Goal: Task Accomplishment & Management: Manage account settings

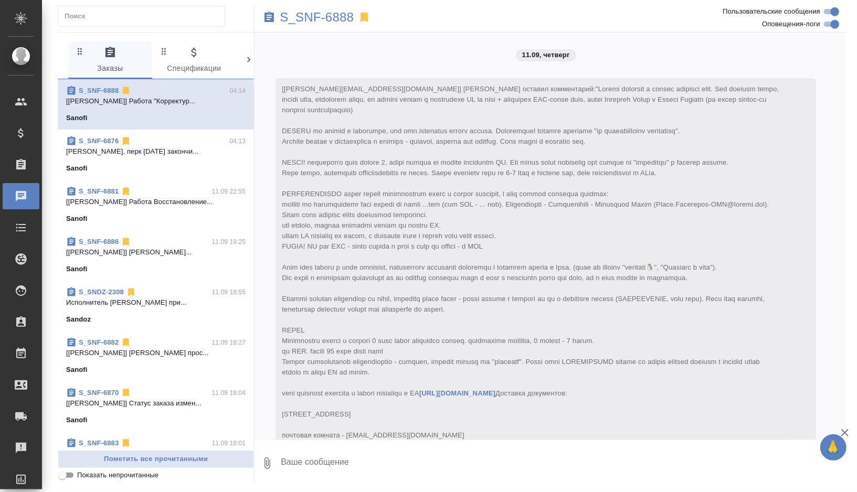
scroll to position [2409, 0]
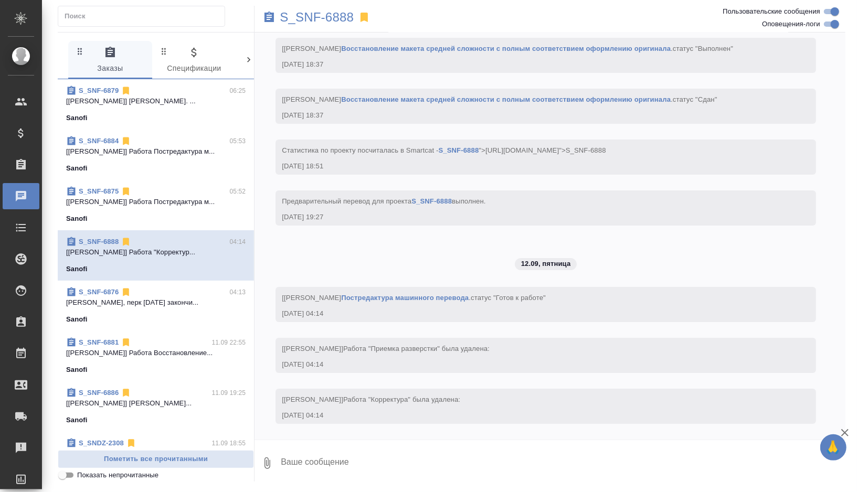
click at [158, 159] on span "S_SNF-6884 05:53 [Никитина Полина] Работа Постредактура м... Sanofi" at bounding box center [155, 155] width 179 height 38
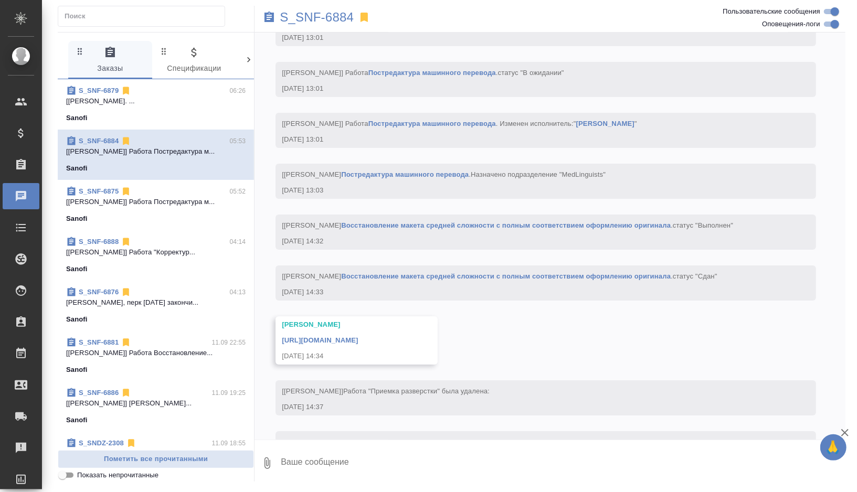
scroll to position [2796, 0]
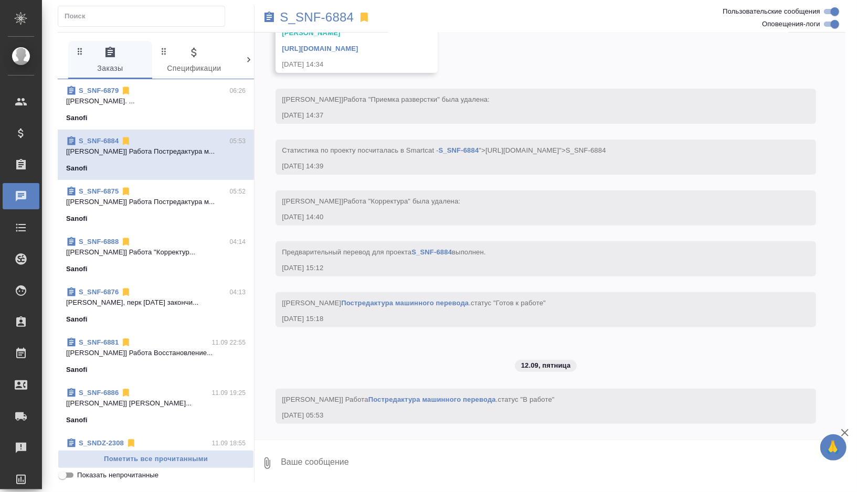
click at [163, 210] on span "S_SNF-6875 05:52 [Никитина Полина] Работа Постредактура м... Sanofi" at bounding box center [155, 205] width 179 height 38
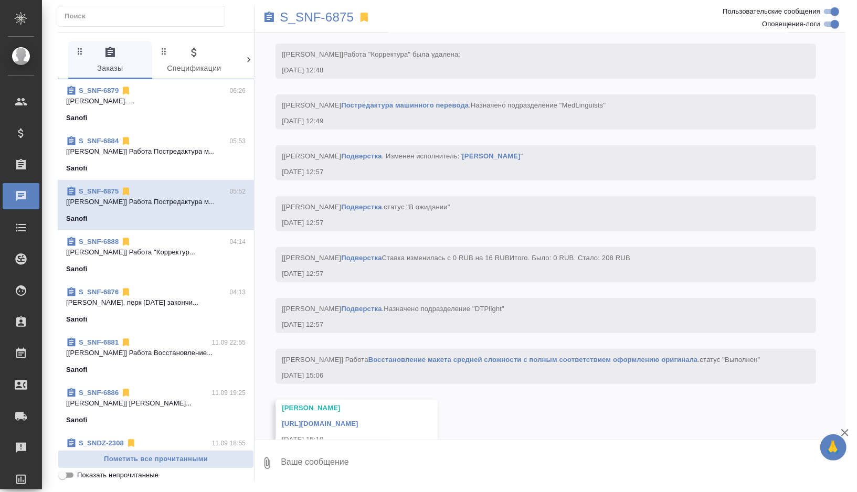
scroll to position [3374, 0]
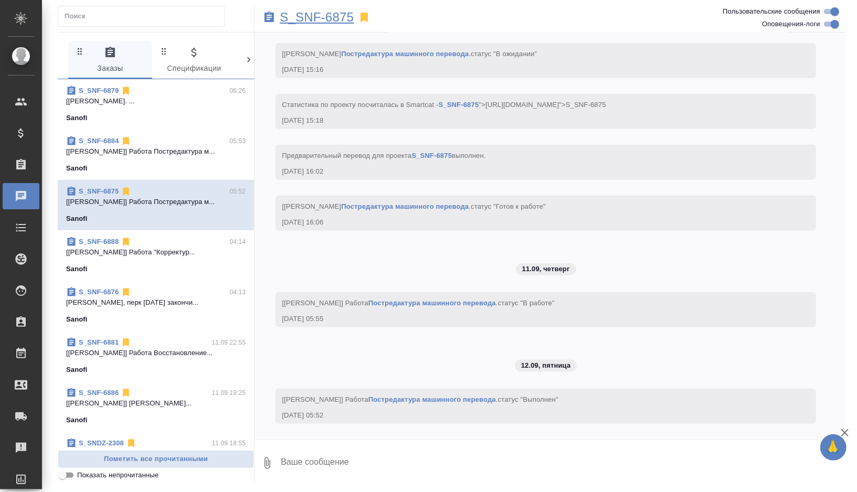
click at [334, 16] on p "S_SNF-6875" at bounding box center [317, 17] width 74 height 10
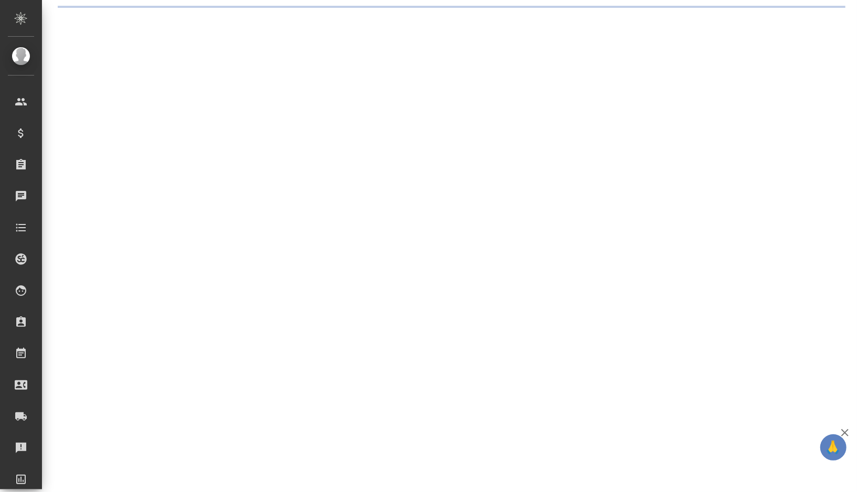
click at [442, 106] on div ".cls-1 fill:#fff; AWATERA Gorshkova Valentina Клиенты Спецификации Заказы 0 Чат…" at bounding box center [428, 246] width 857 height 492
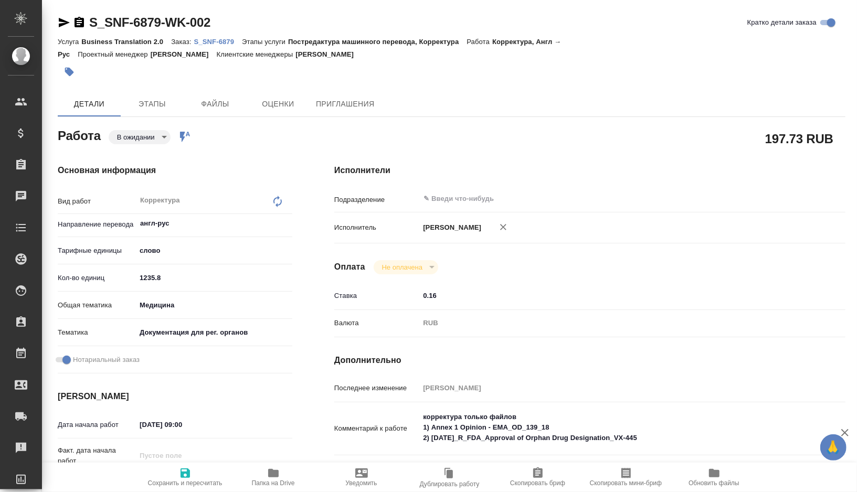
type textarea "x"
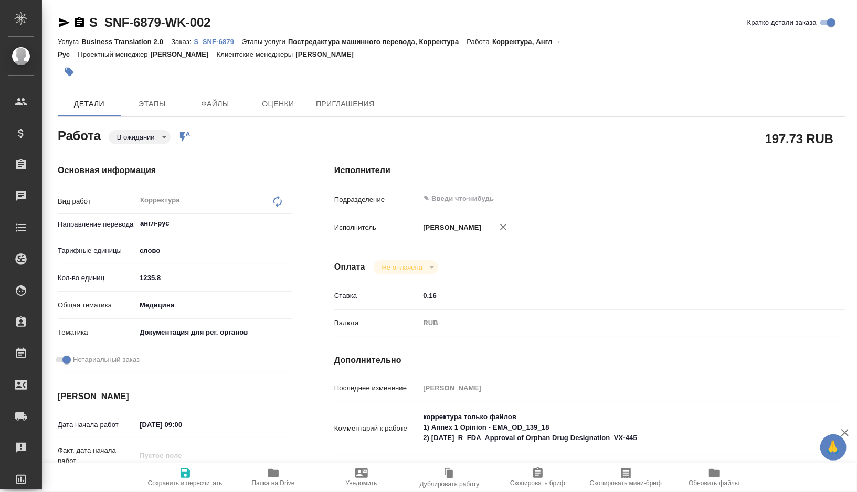
type textarea "x"
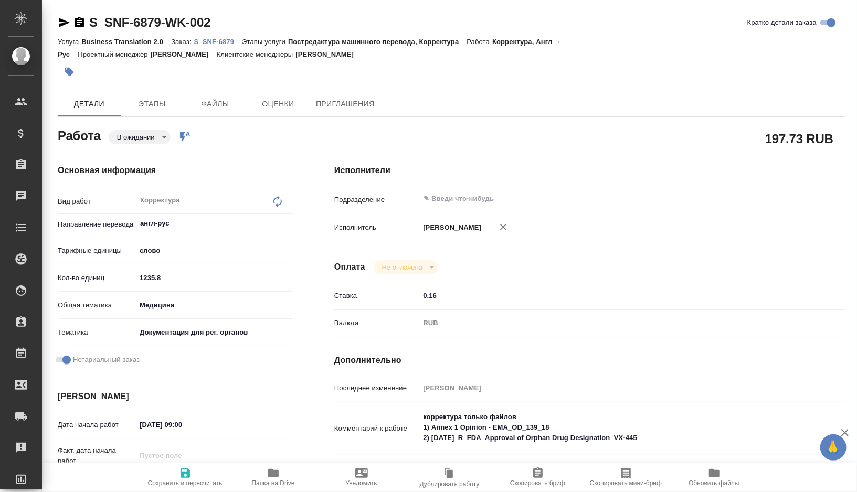
type textarea "x"
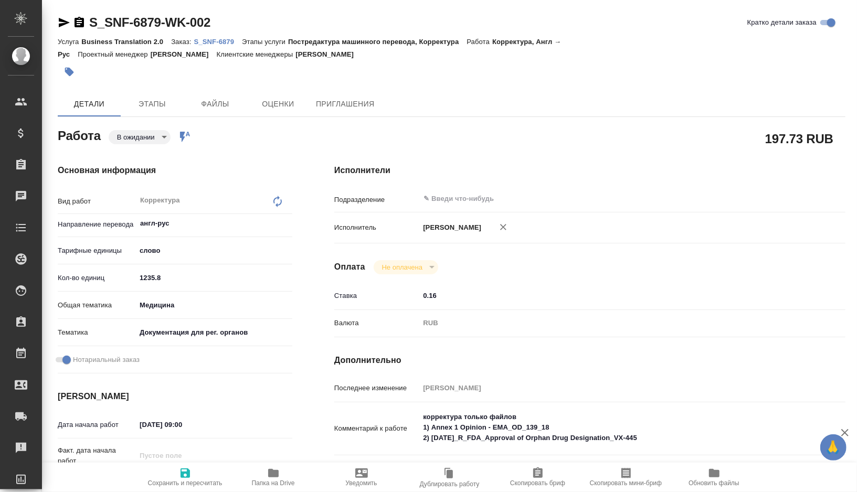
click at [226, 40] on p "S_SNF-6879" at bounding box center [218, 42] width 48 height 8
type textarea "x"
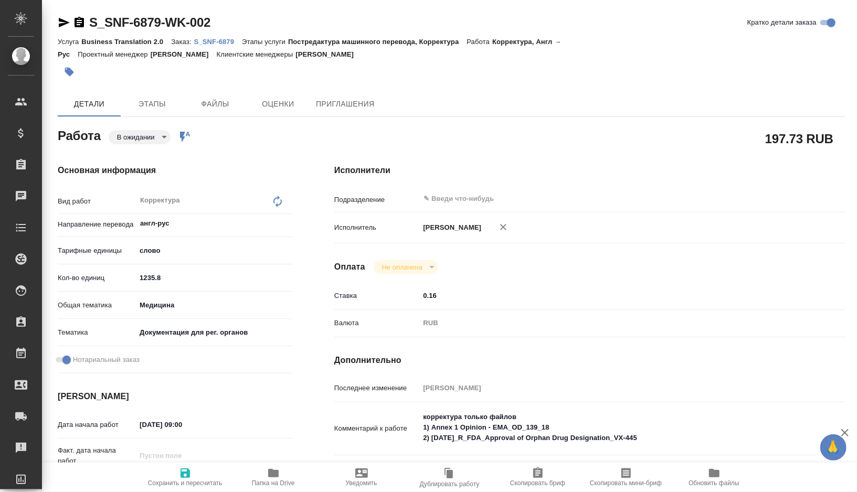
type textarea "x"
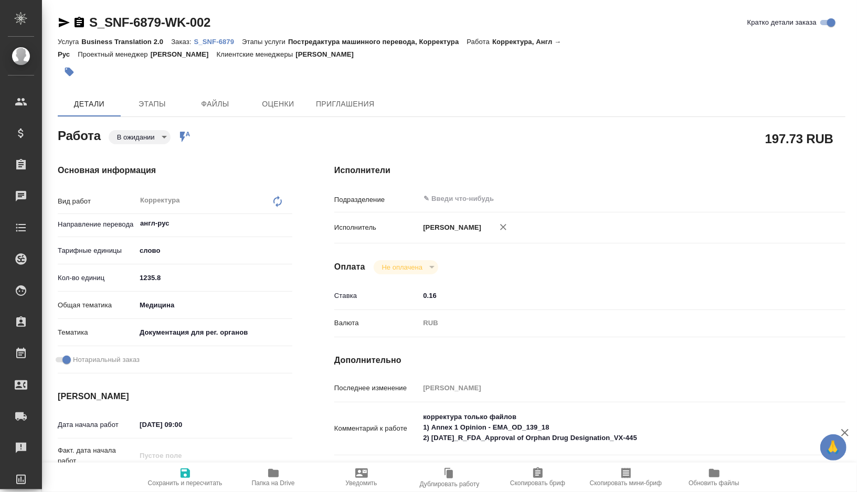
type textarea "x"
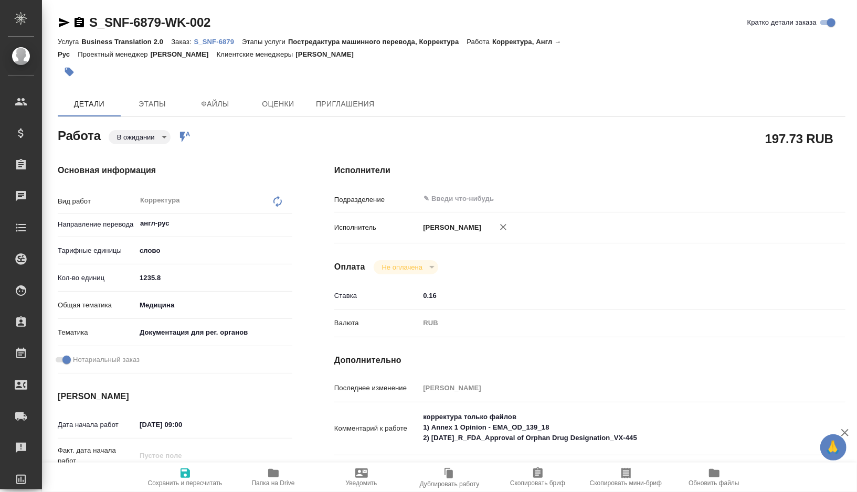
type textarea "x"
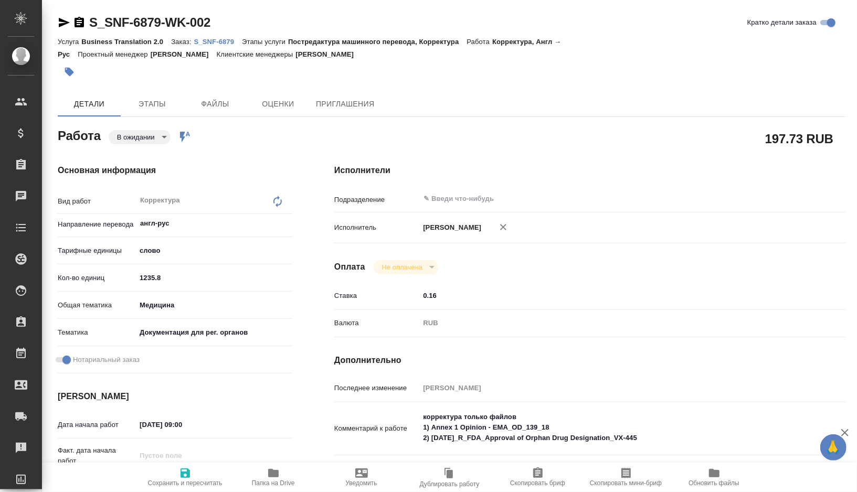
type textarea "x"
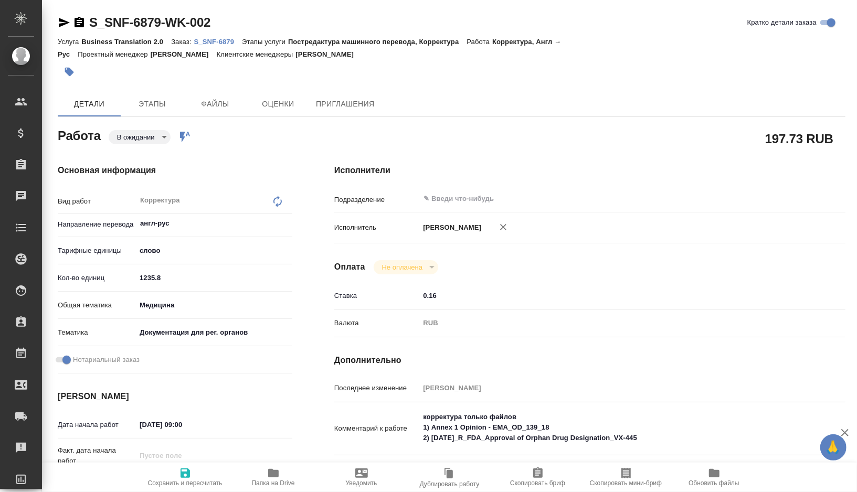
type textarea "x"
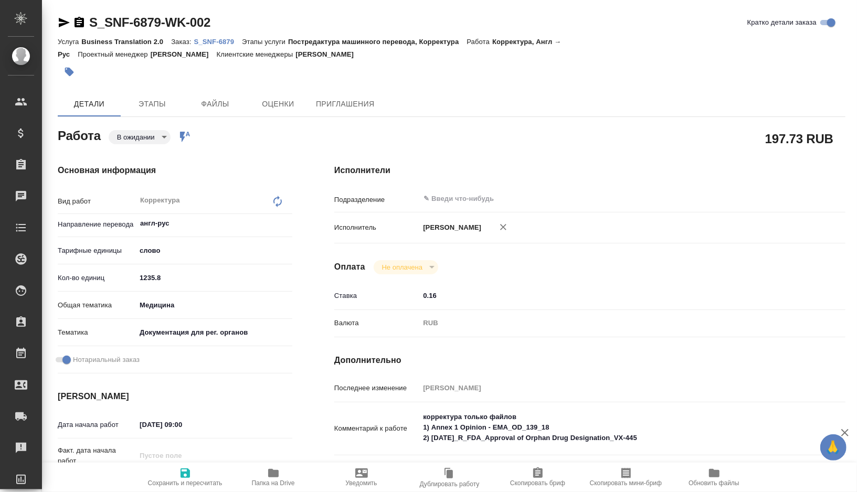
type textarea "x"
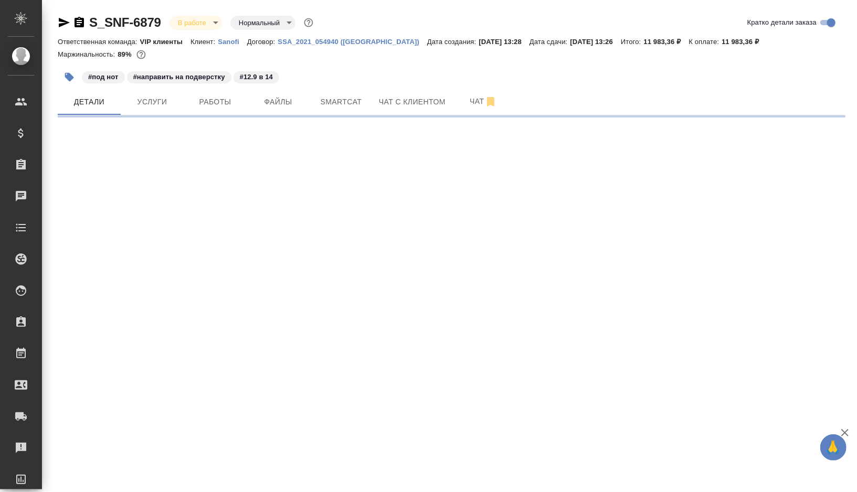
select select "RU"
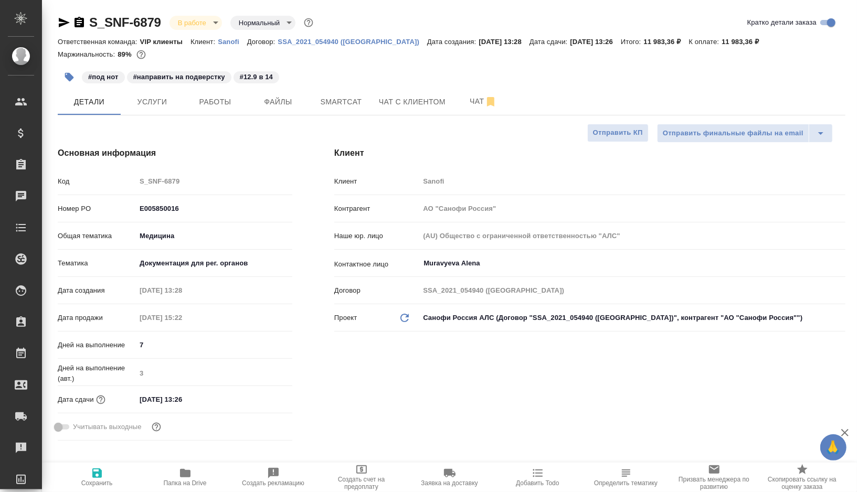
type textarea "x"
click at [211, 106] on span "Работы" at bounding box center [215, 101] width 50 height 13
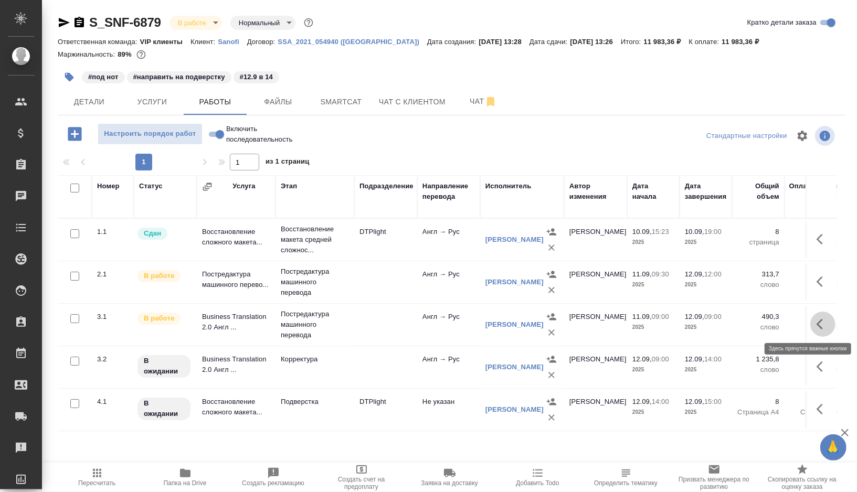
click at [824, 314] on button "button" at bounding box center [822, 324] width 25 height 25
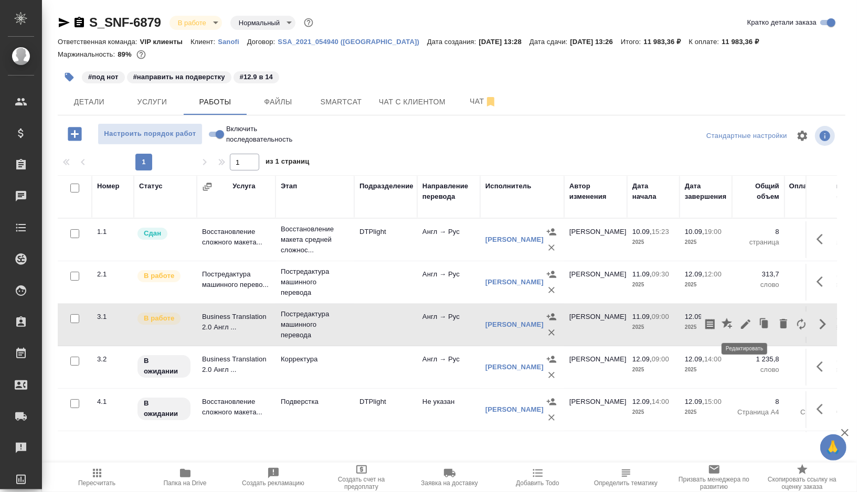
click at [744, 326] on icon "button" at bounding box center [745, 324] width 13 height 13
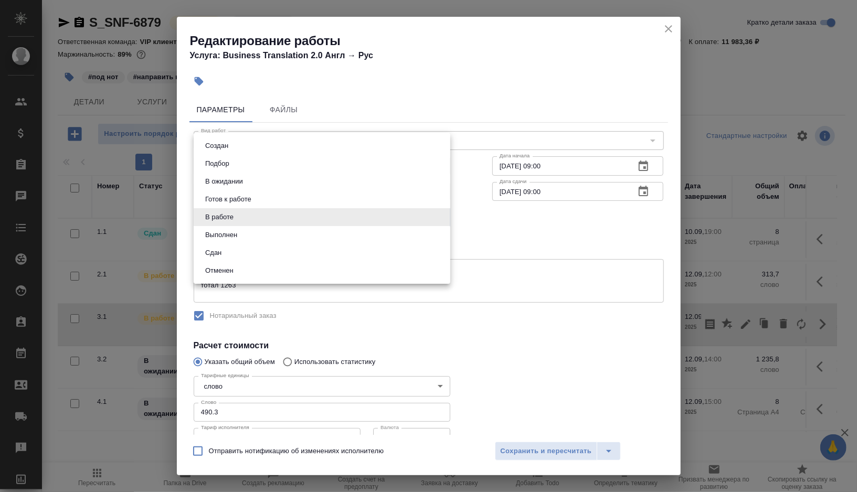
click at [422, 218] on body "🙏 .cls-1 fill:#fff; AWATERA Gorshkova Valentina Клиенты Спецификации Заказы 0 Ч…" at bounding box center [428, 246] width 857 height 492
click at [267, 239] on li "Выполнен" at bounding box center [322, 235] width 257 height 18
type input "completed"
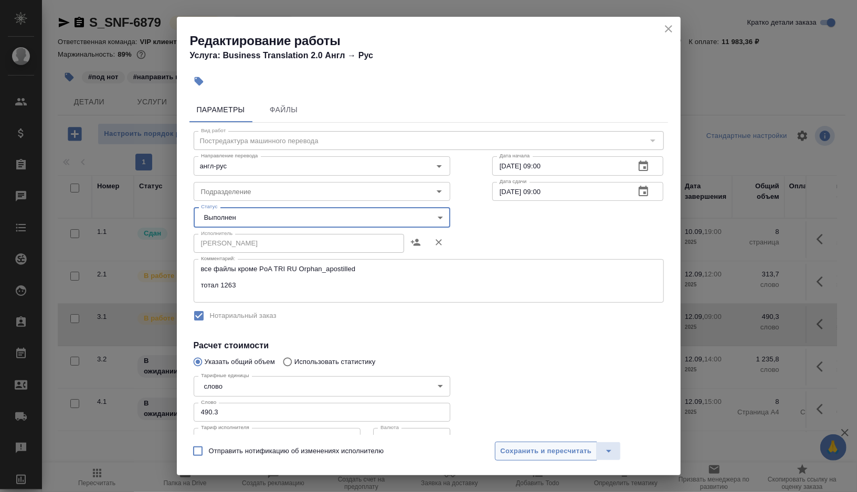
click at [543, 451] on span "Сохранить и пересчитать" at bounding box center [545, 451] width 91 height 12
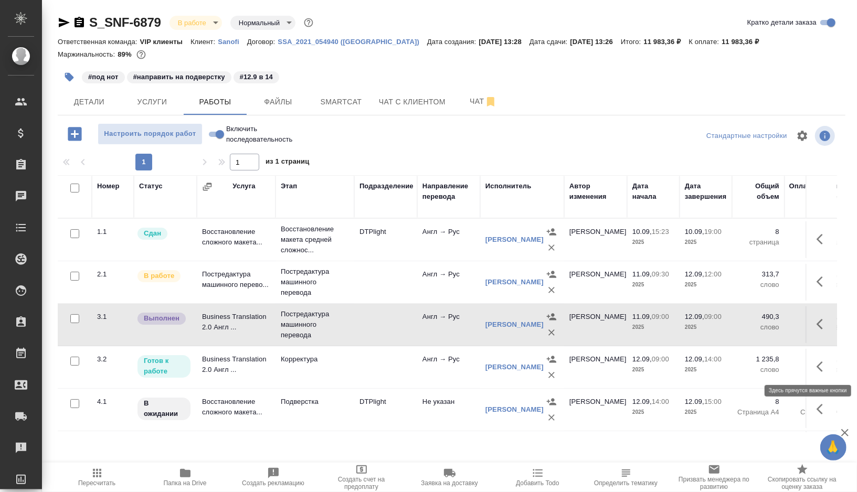
click at [820, 368] on icon "button" at bounding box center [819, 366] width 6 height 10
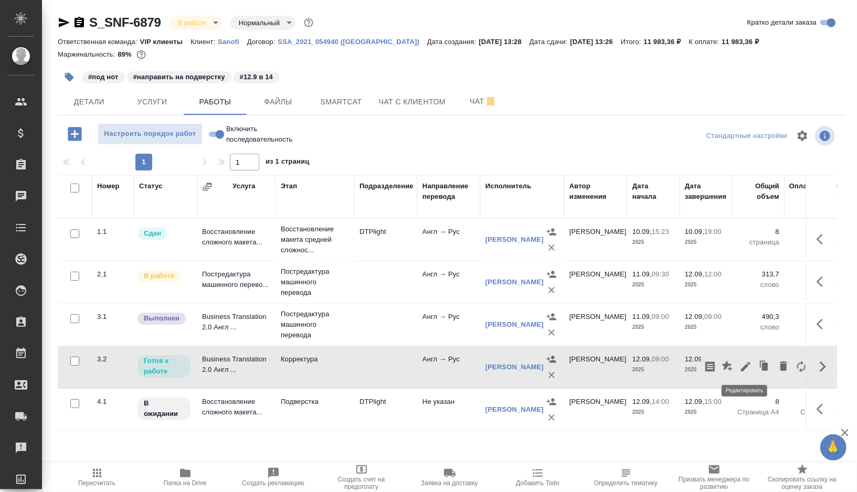
click at [742, 369] on icon "button" at bounding box center [745, 366] width 9 height 9
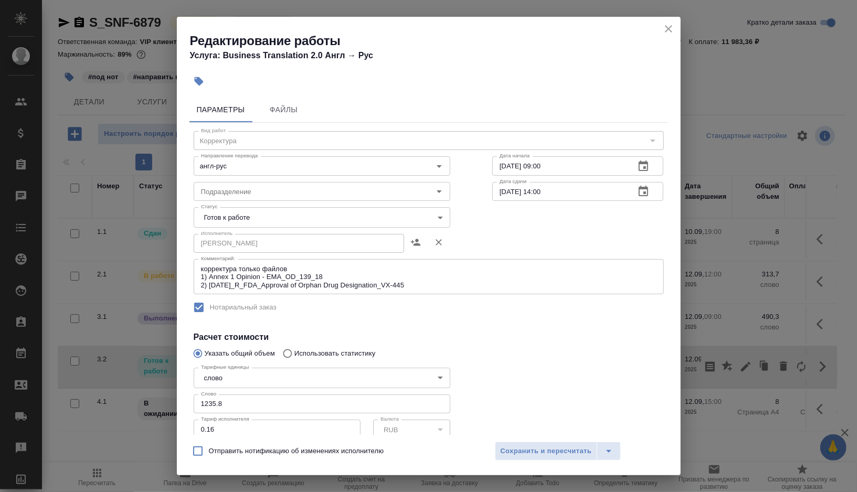
click at [312, 225] on body "🙏 .cls-1 fill:#fff; AWATERA Gorshkova Valentina Клиенты Спецификации Заказы 0 Ч…" at bounding box center [428, 246] width 857 height 492
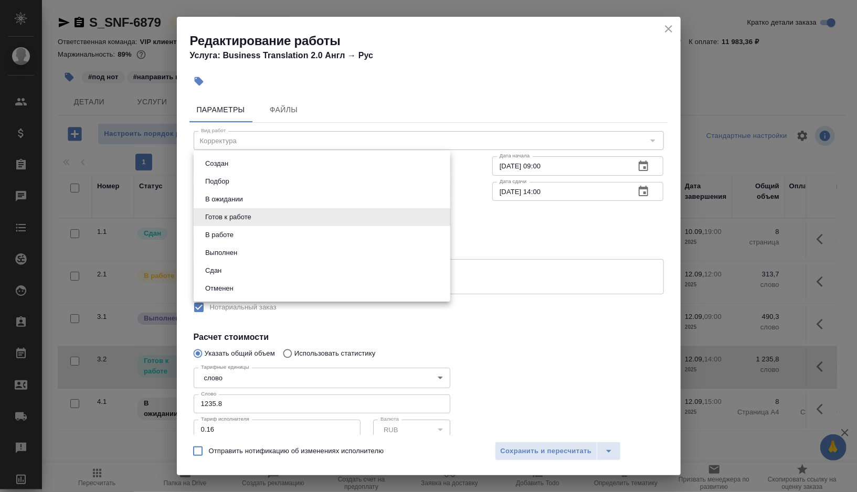
click at [249, 249] on li "Выполнен" at bounding box center [322, 253] width 257 height 18
type input "completed"
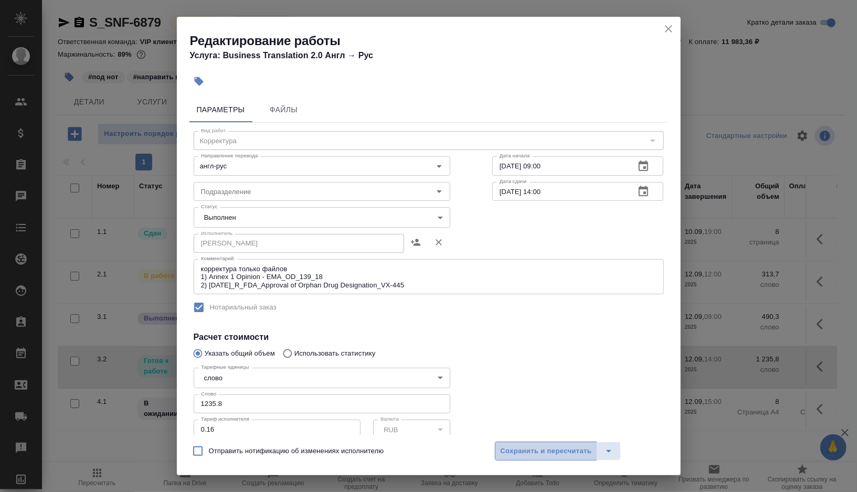
click at [552, 452] on span "Сохранить и пересчитать" at bounding box center [545, 451] width 91 height 12
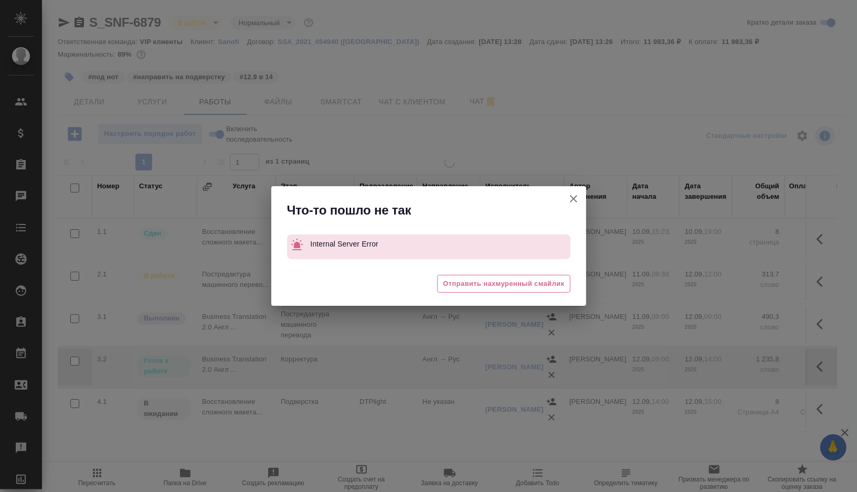
click at [572, 197] on icon "button" at bounding box center [573, 198] width 7 height 7
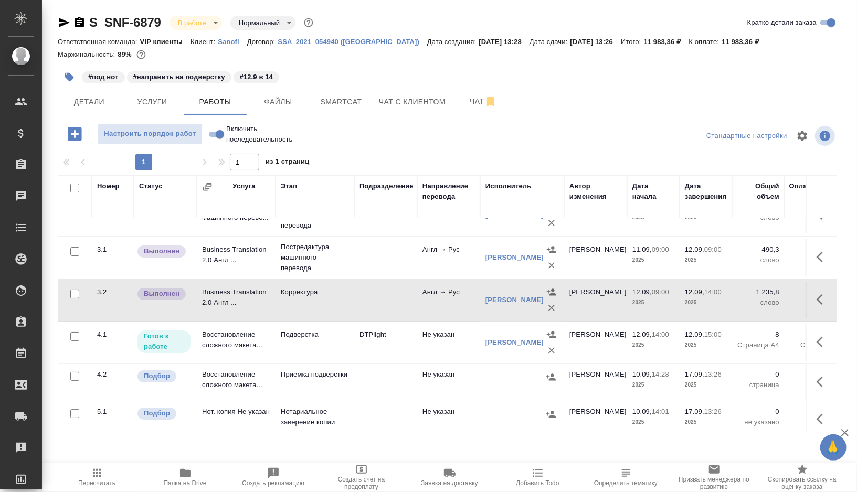
scroll to position [80, 0]
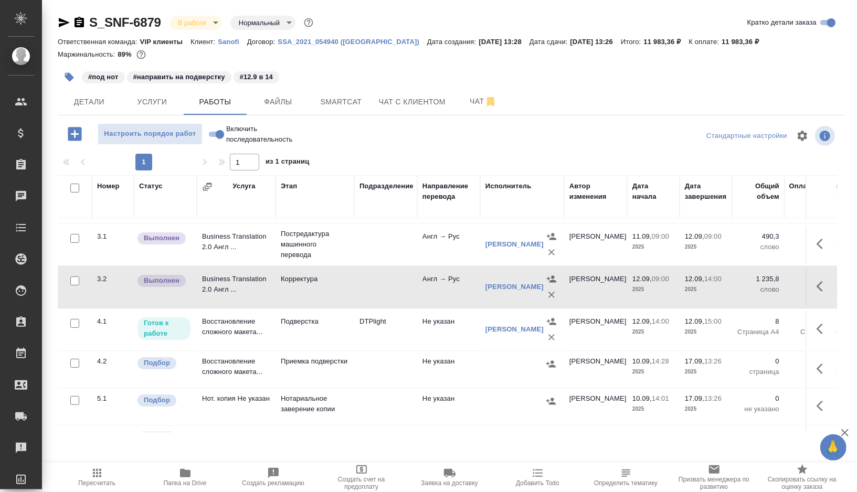
click at [400, 330] on td "DTPlight" at bounding box center [385, 329] width 63 height 37
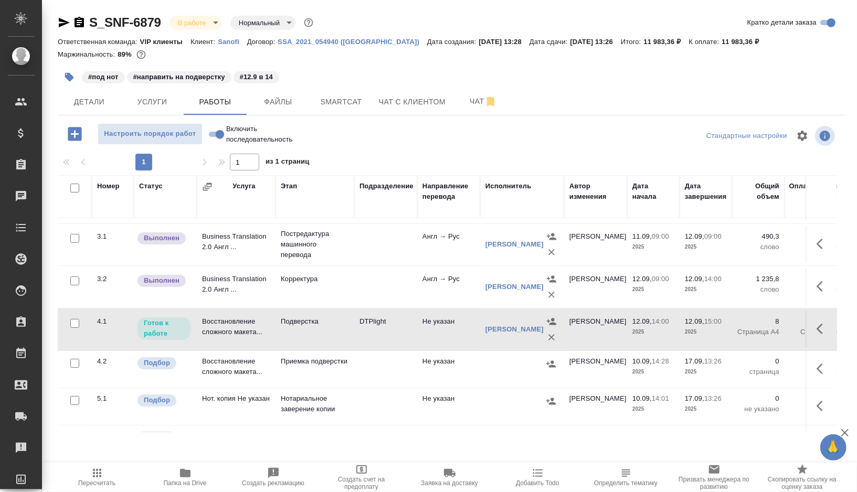
click at [366, 280] on td at bounding box center [385, 287] width 63 height 37
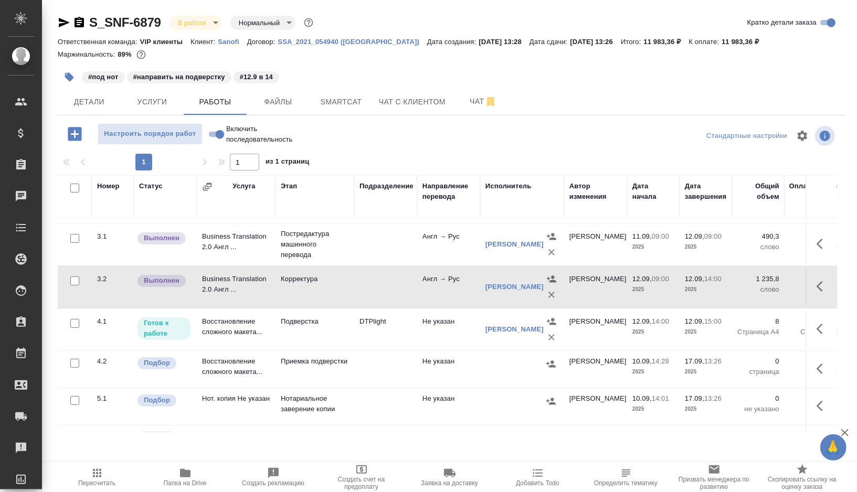
click at [378, 282] on td at bounding box center [385, 287] width 63 height 37
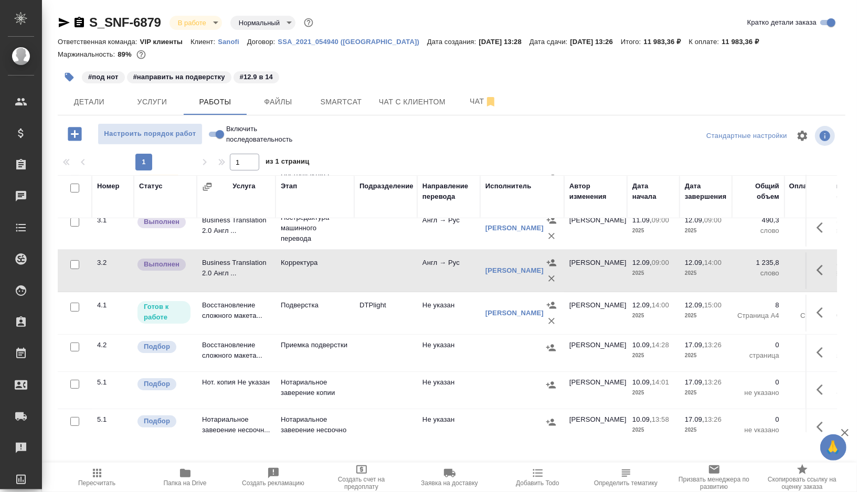
click at [410, 321] on td "DTPlight" at bounding box center [385, 313] width 63 height 37
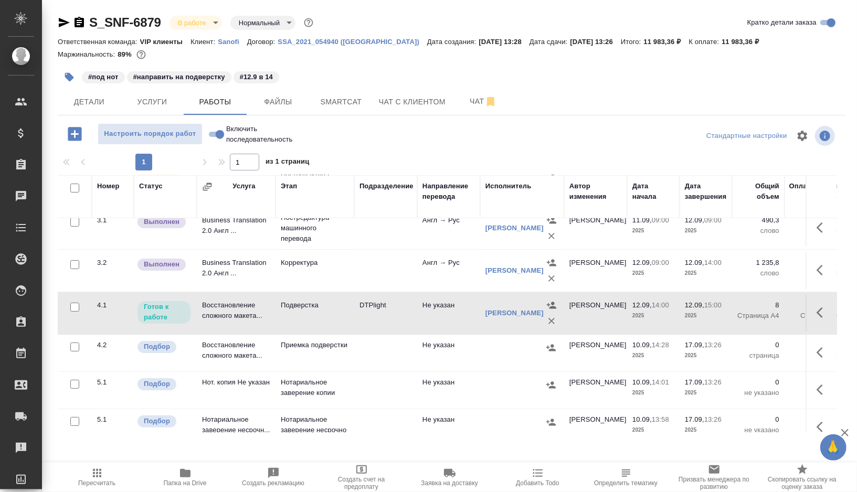
scroll to position [113, 0]
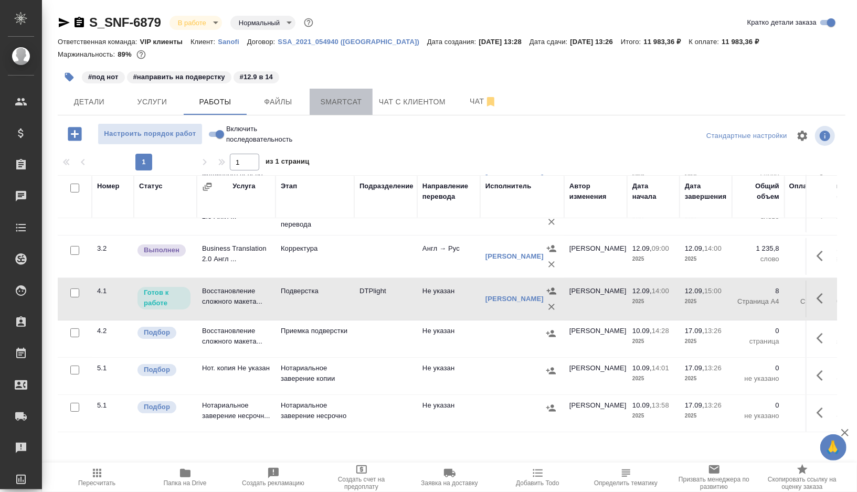
click at [346, 100] on span "Smartcat" at bounding box center [341, 101] width 50 height 13
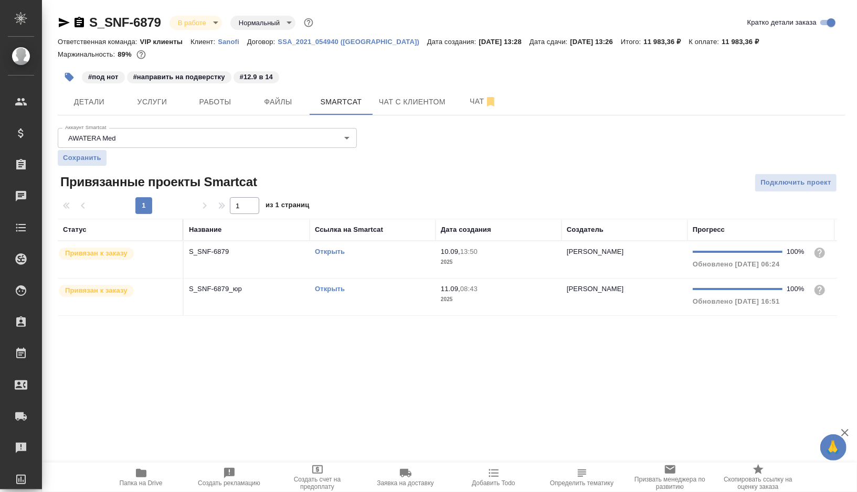
click at [379, 263] on td "Открыть" at bounding box center [373, 259] width 126 height 37
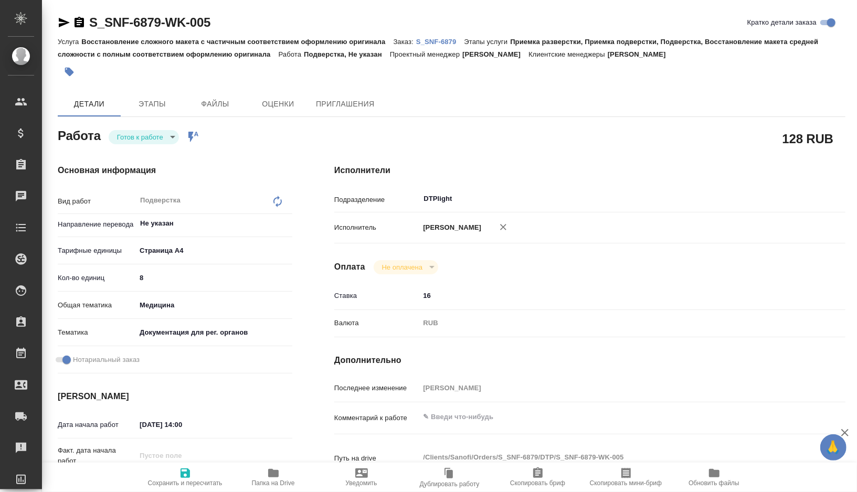
type textarea "x"
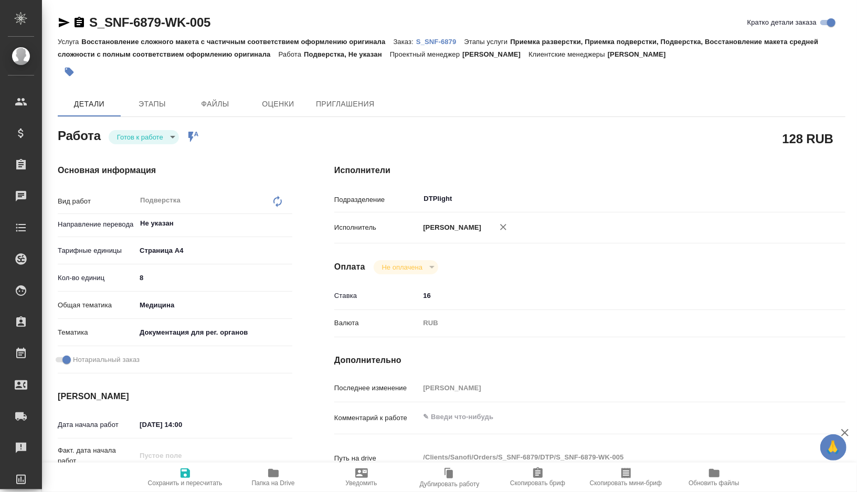
type textarea "x"
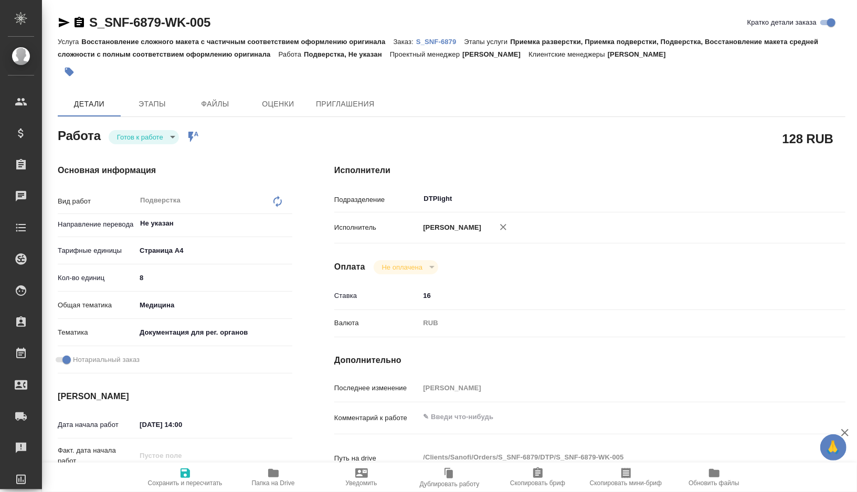
type textarea "x"
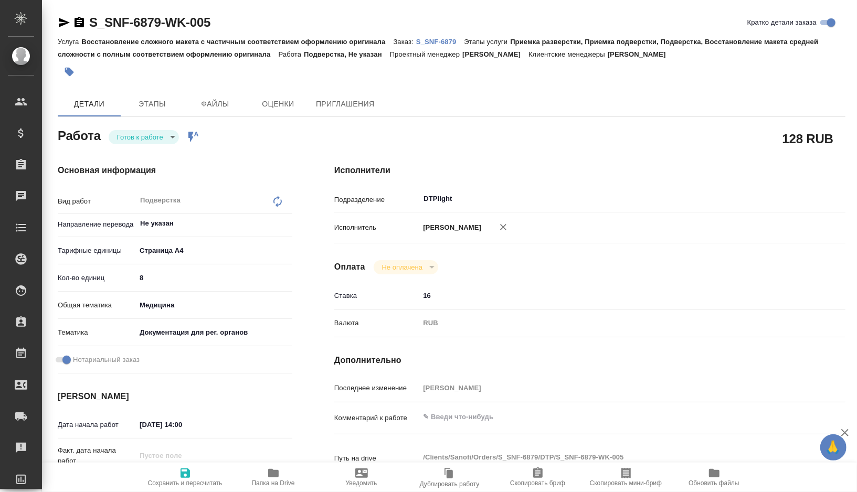
click at [287, 473] on span "Папка на Drive" at bounding box center [274, 477] width 76 height 20
type textarea "x"
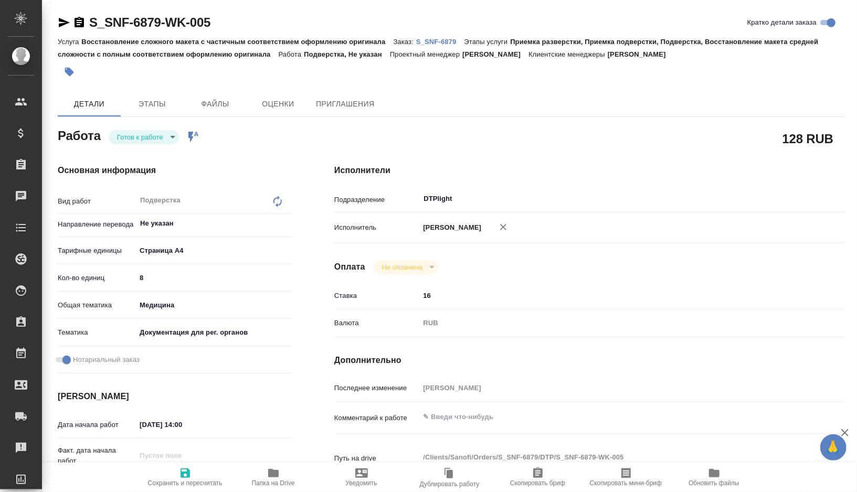
type textarea "x"
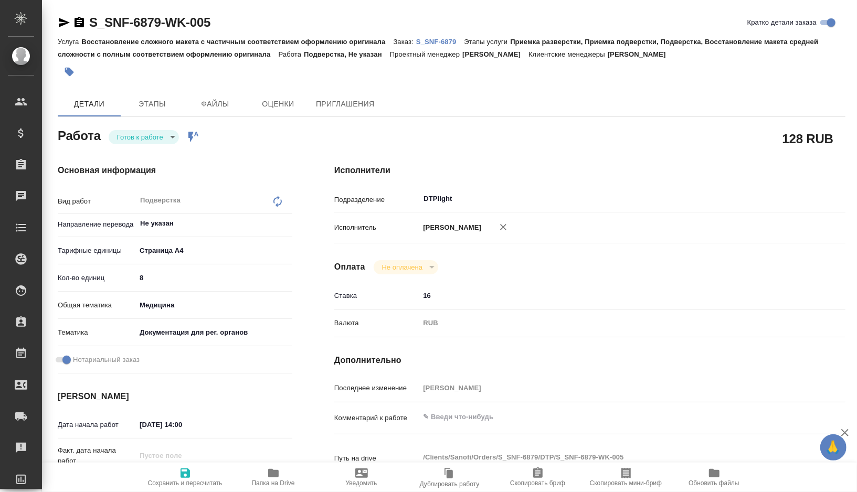
type textarea "x"
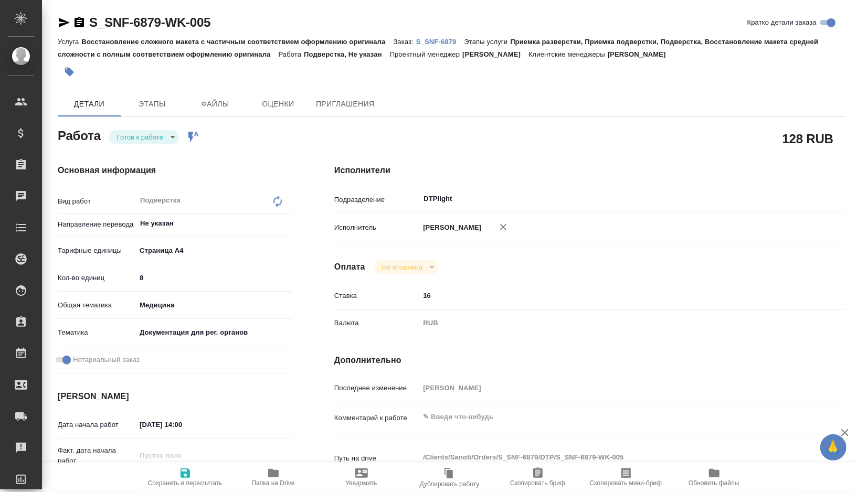
type textarea "x"
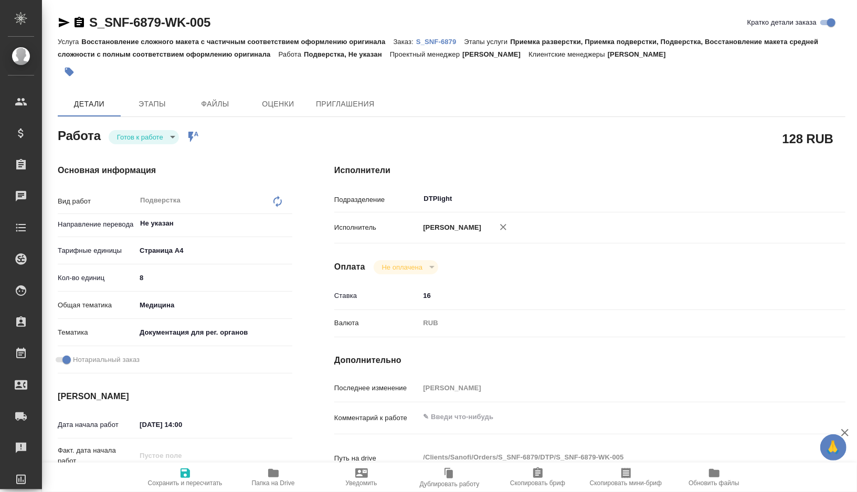
type textarea "x"
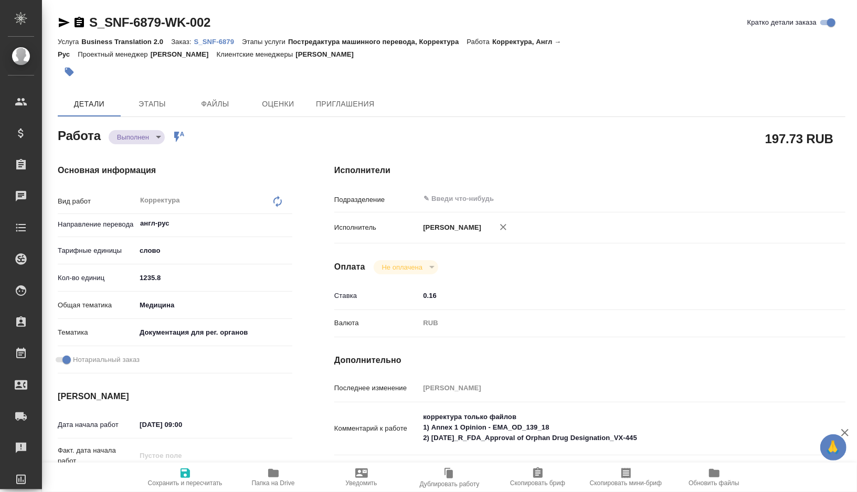
type textarea "x"
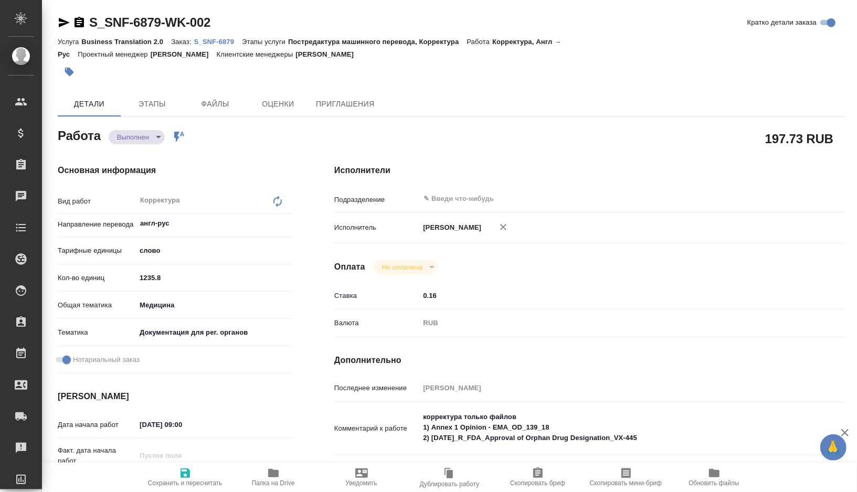
type textarea "x"
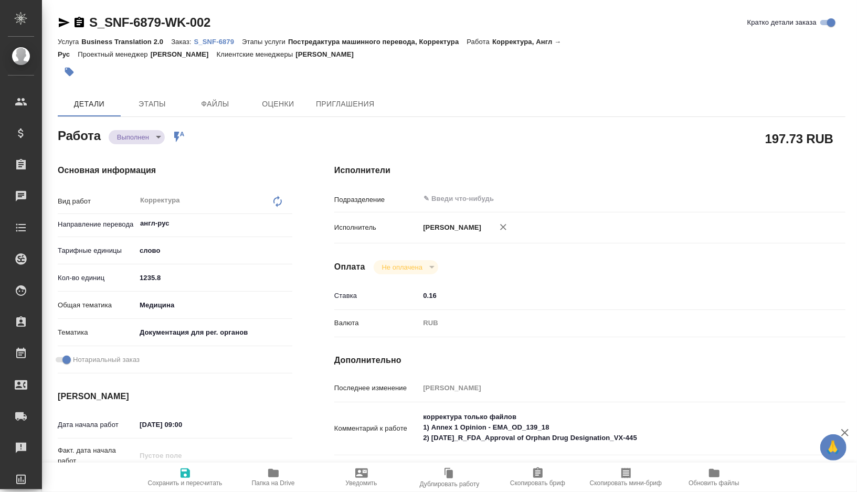
type textarea "x"
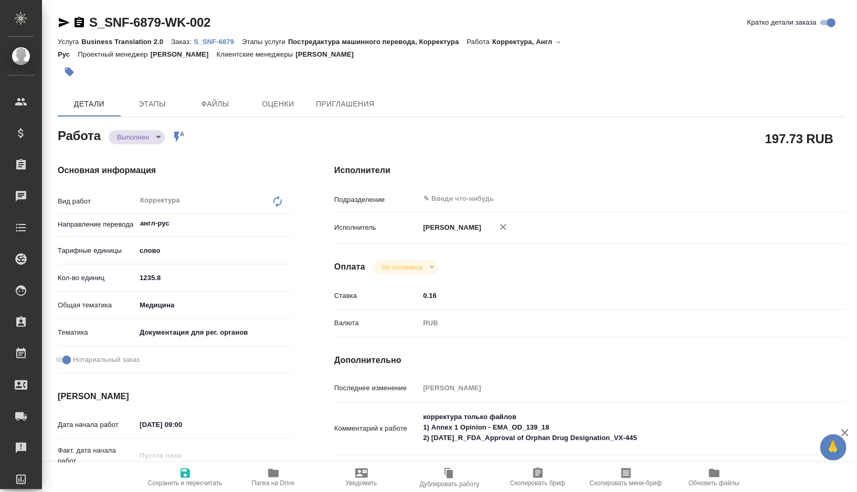
type textarea "x"
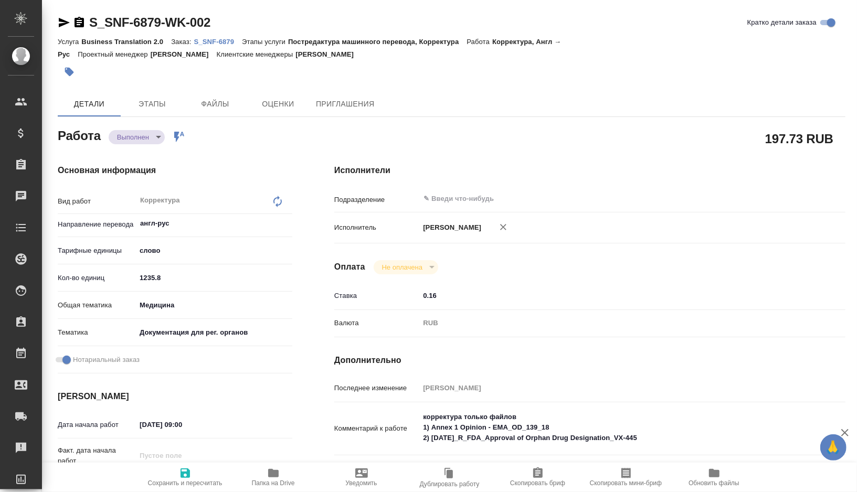
type textarea "x"
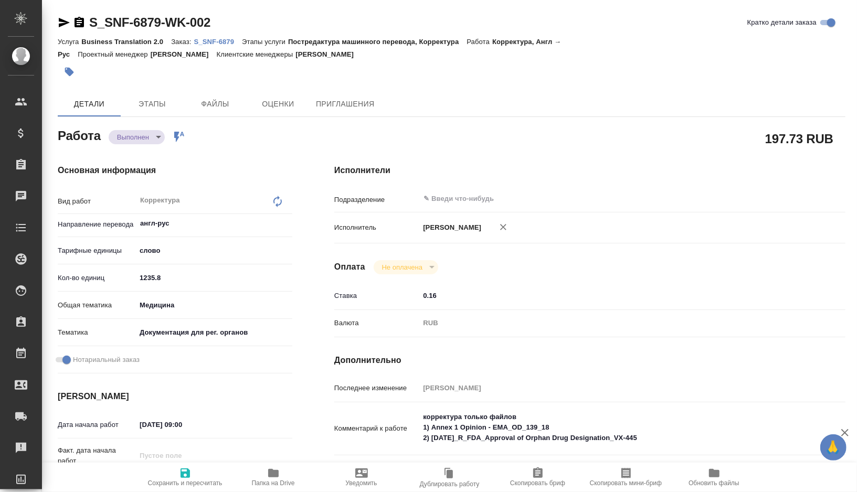
type textarea "x"
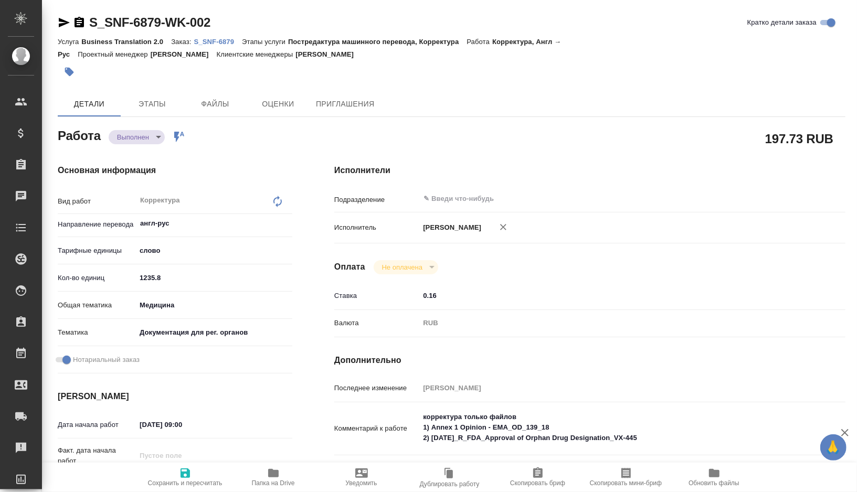
click at [282, 470] on span "Папка на Drive" at bounding box center [274, 477] width 76 height 20
type textarea "x"
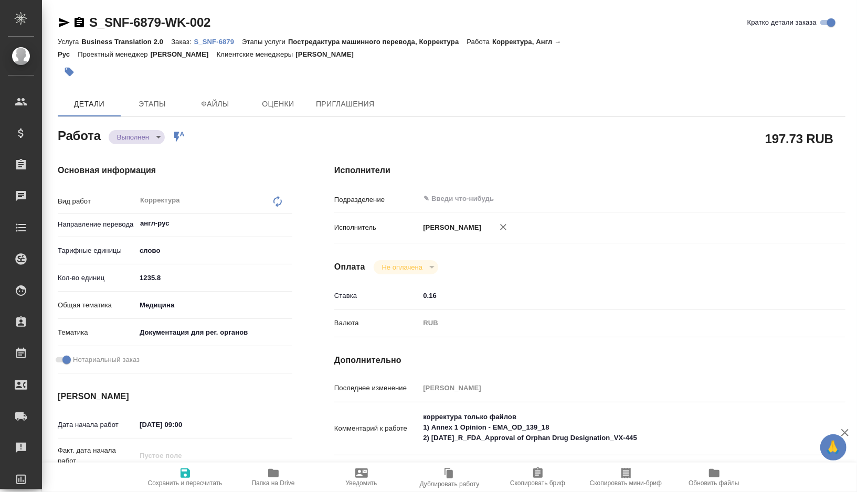
type textarea "x"
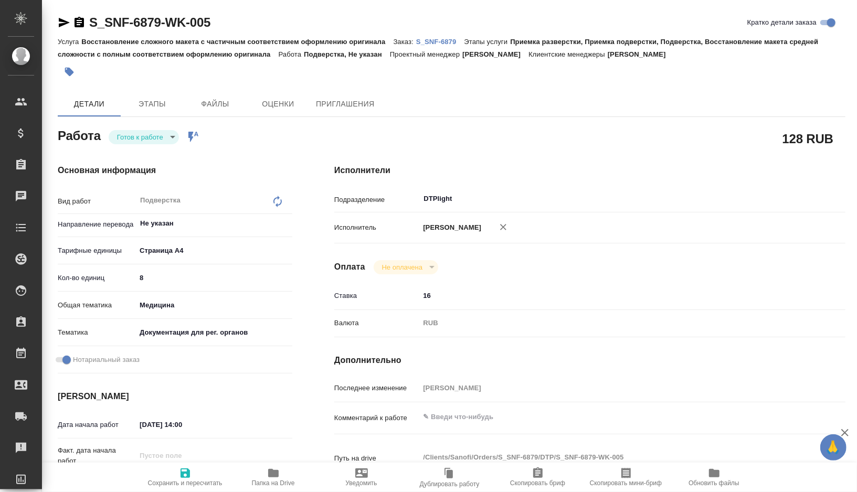
type textarea "x"
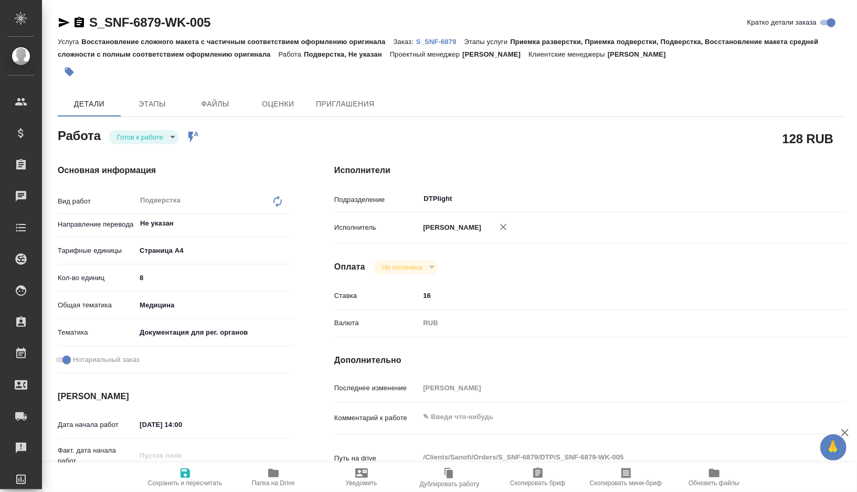
type textarea "x"
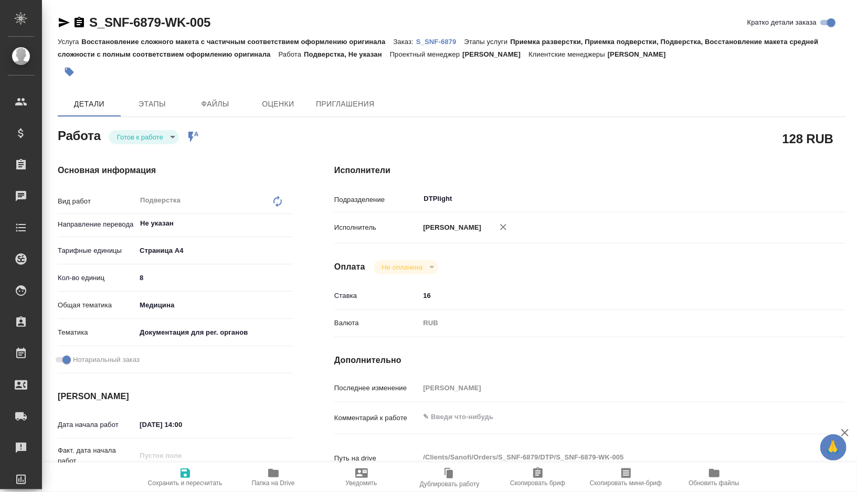
type textarea "x"
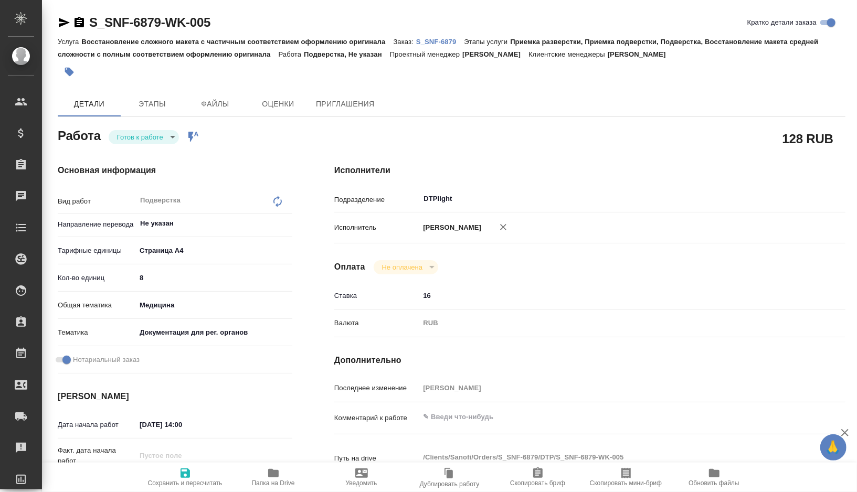
type textarea "x"
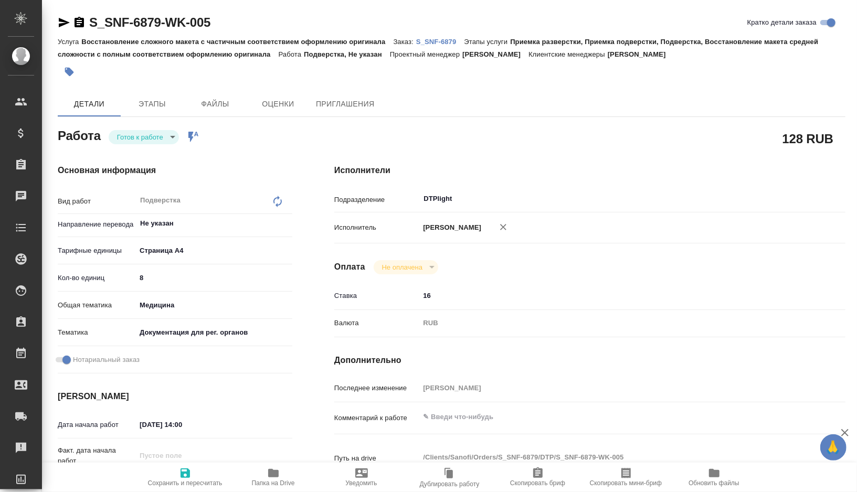
click at [474, 429] on div "x" at bounding box center [610, 418] width 383 height 23
type textarea "x"
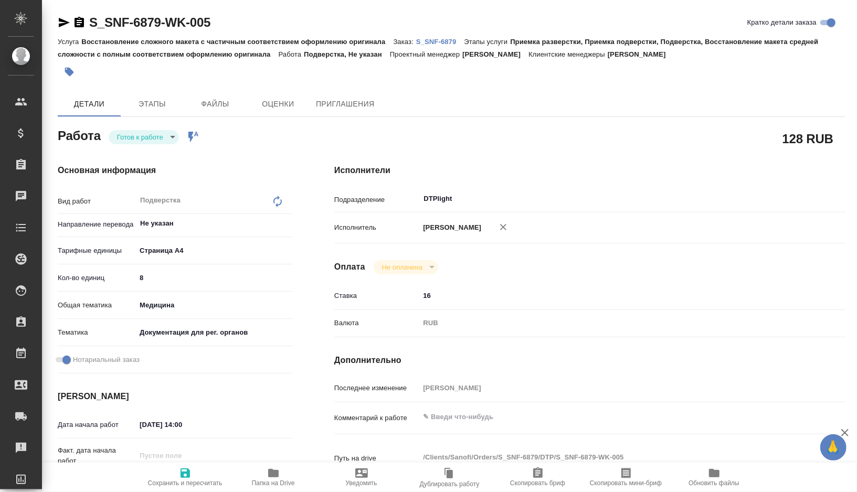
type textarea "x"
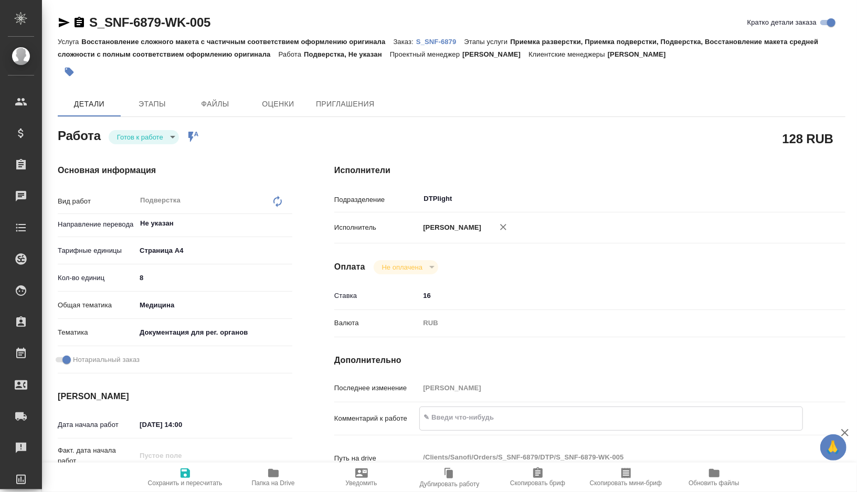
type textarea "x"
type textarea "п"
type textarea "x"
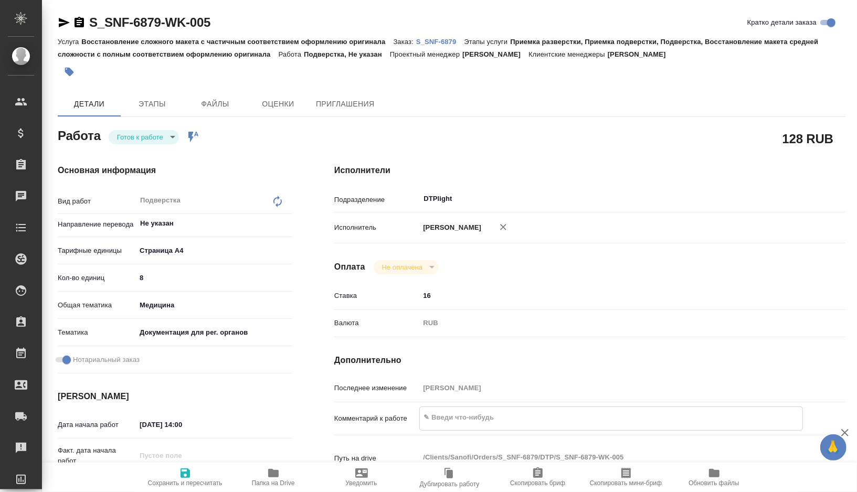
type textarea "x"
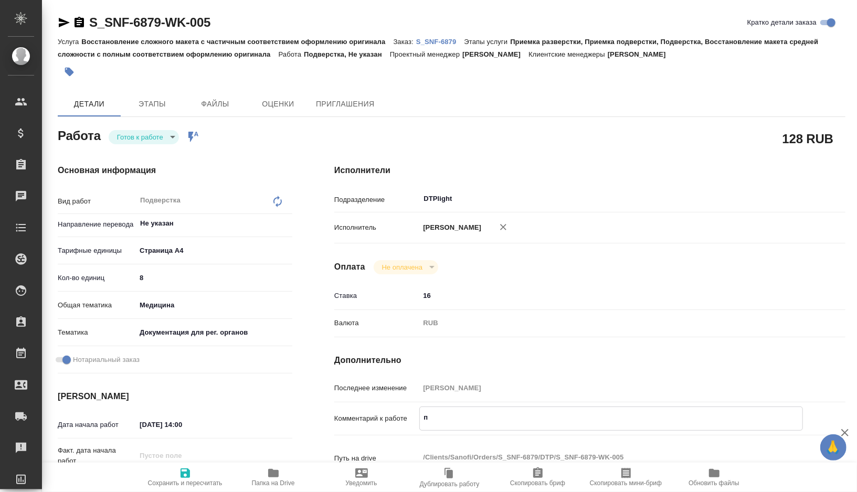
type textarea "x"
type textarea "по"
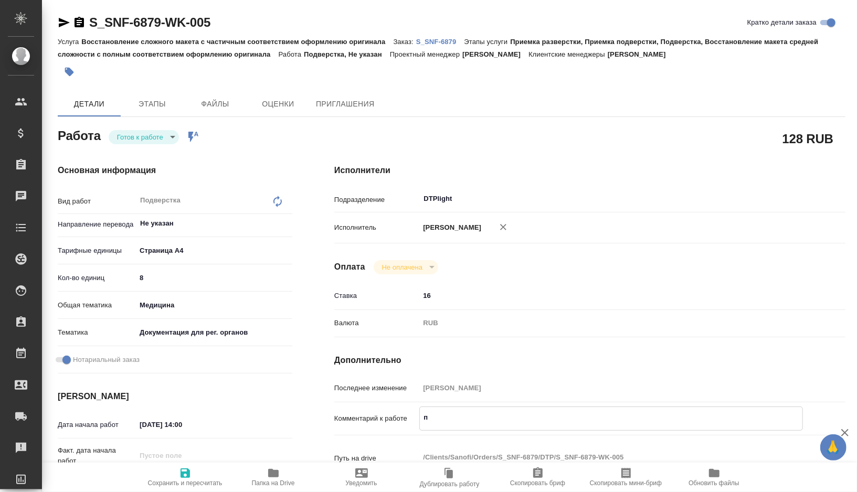
type textarea "x"
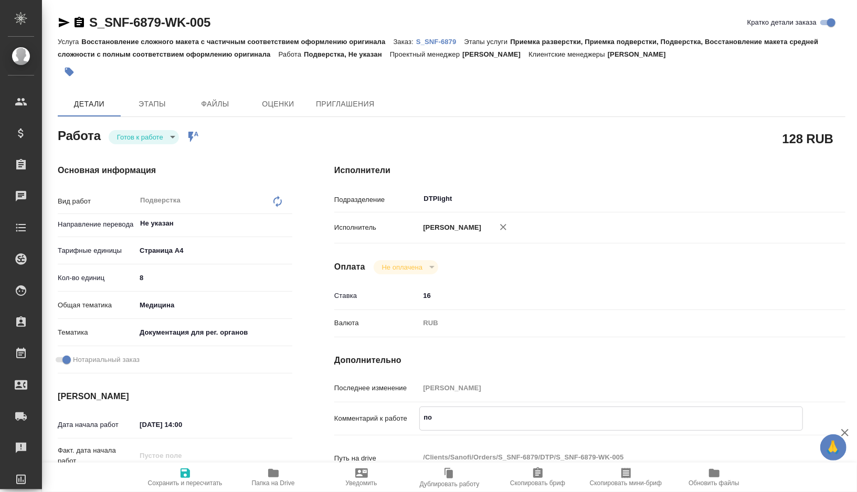
type textarea "пок"
type textarea "x"
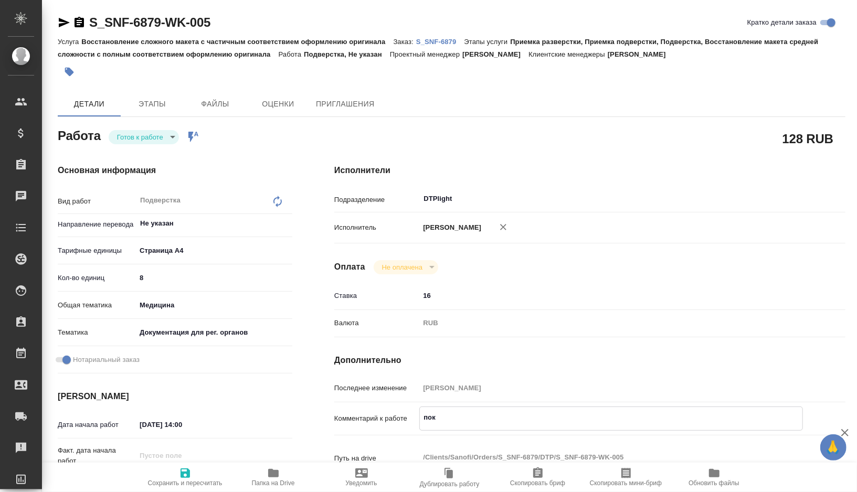
type textarea "x"
type textarea "пока"
type textarea "x"
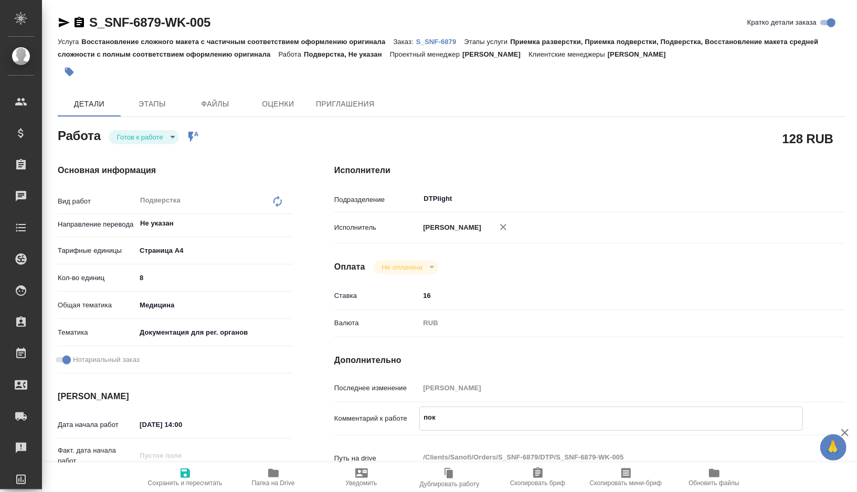
type textarea "x"
type textarea "пока"
type textarea "x"
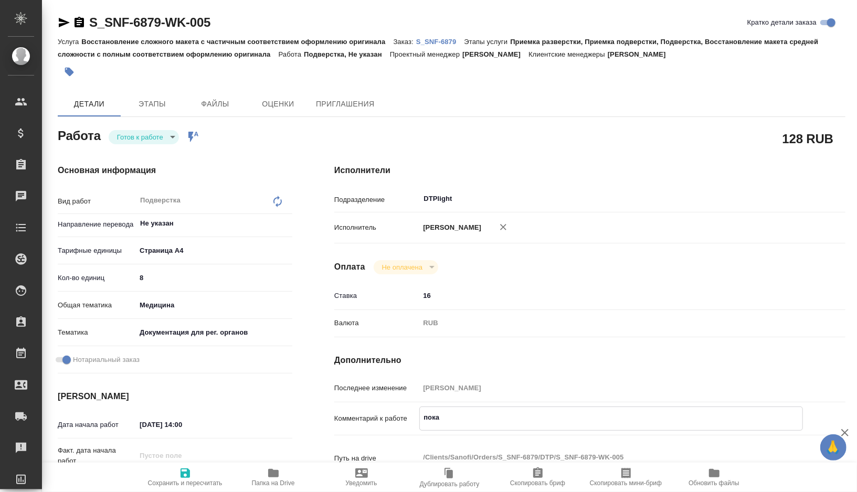
type textarea "x"
type textarea "пока г"
type textarea "x"
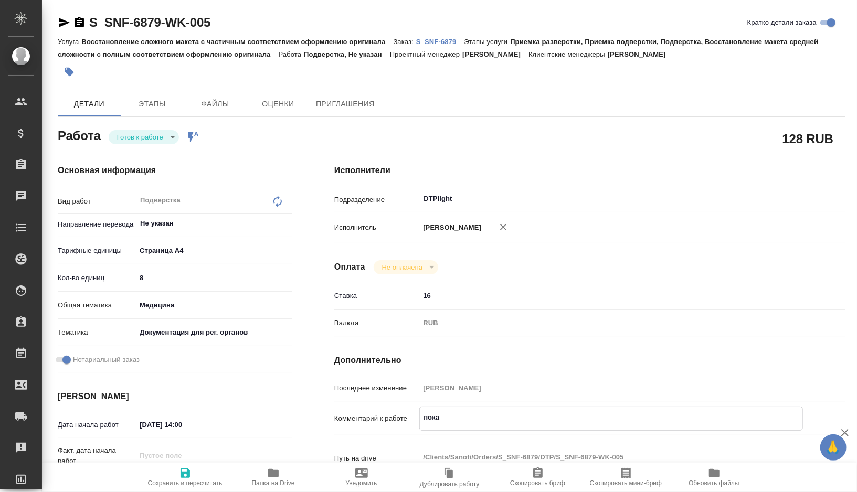
type textarea "x"
type textarea "пока го"
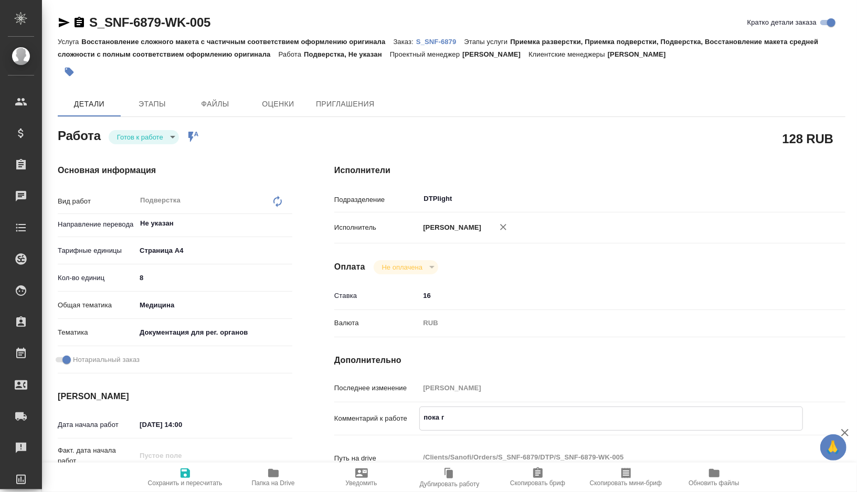
type textarea "x"
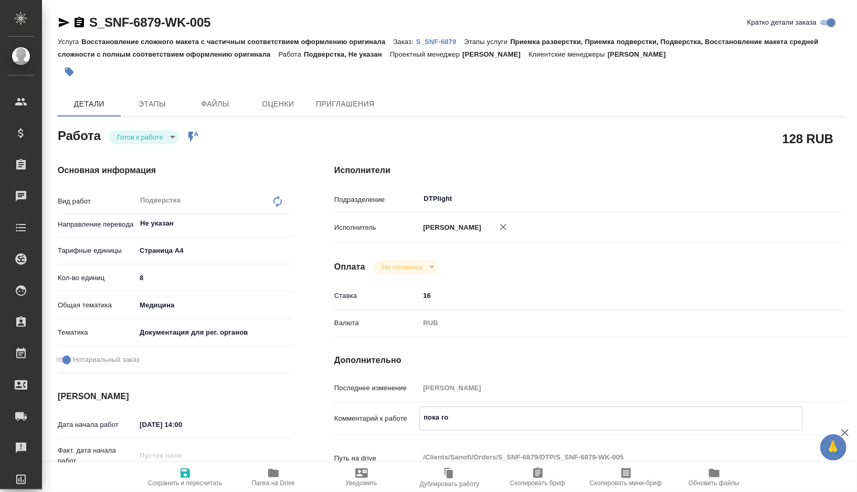
type textarea "пока гот"
type textarea "x"
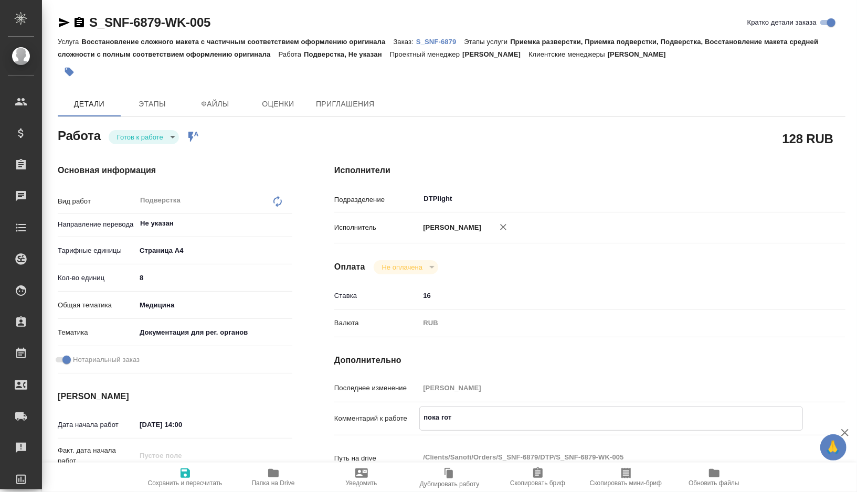
type textarea "x"
type textarea "пока гото"
type textarea "x"
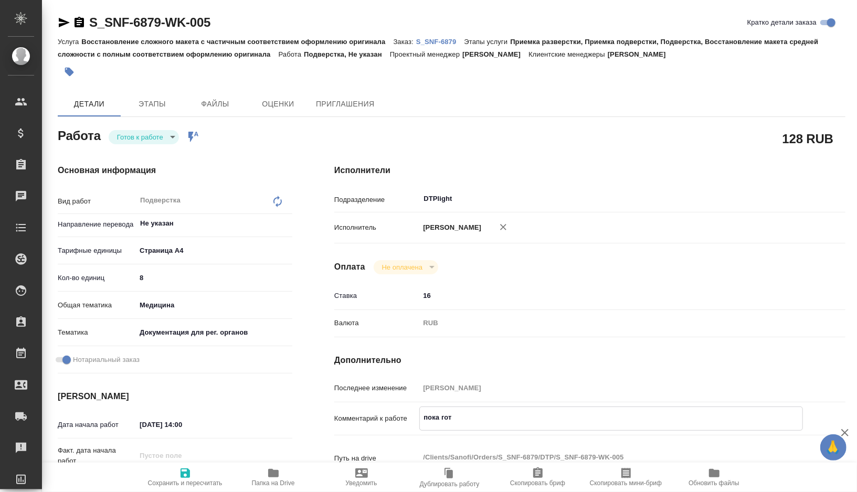
type textarea "x"
type textarea "пока готов"
type textarea "x"
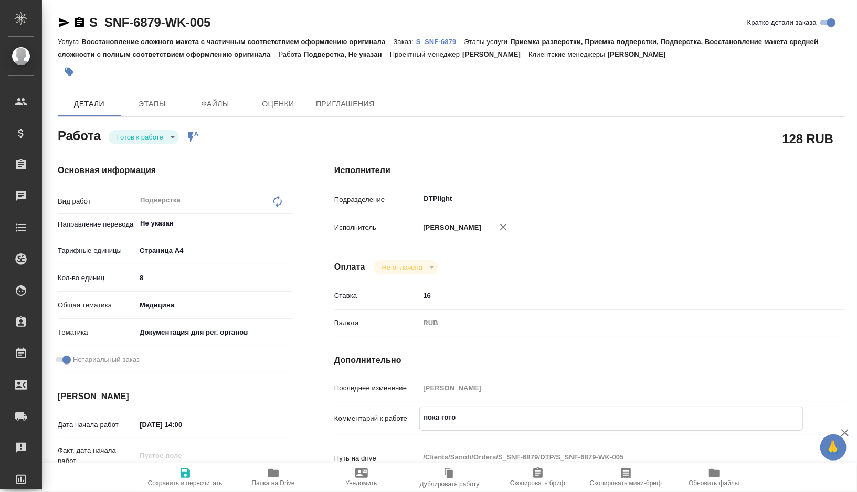
type textarea "x"
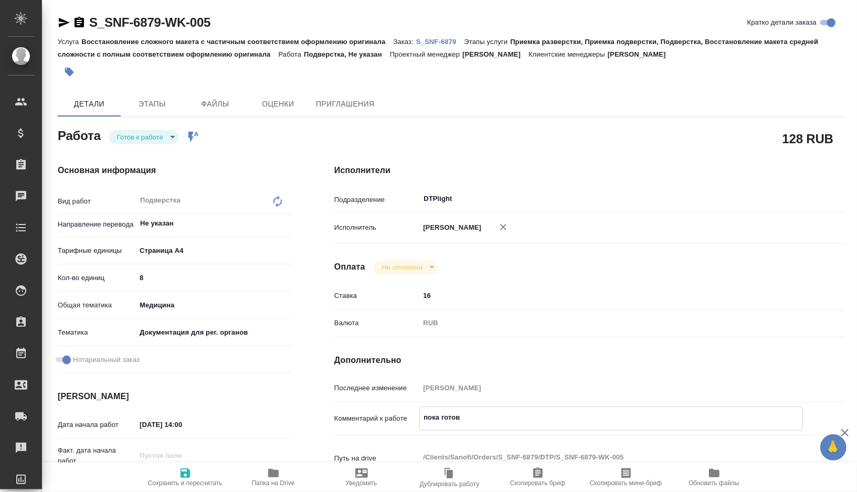
type textarea "x"
type textarea "пока готова"
type textarea "x"
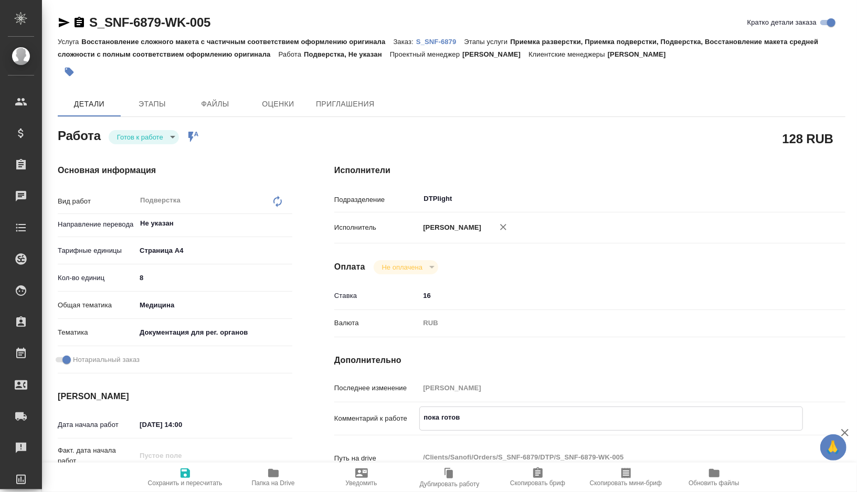
type textarea "x"
type textarea "пока готова"
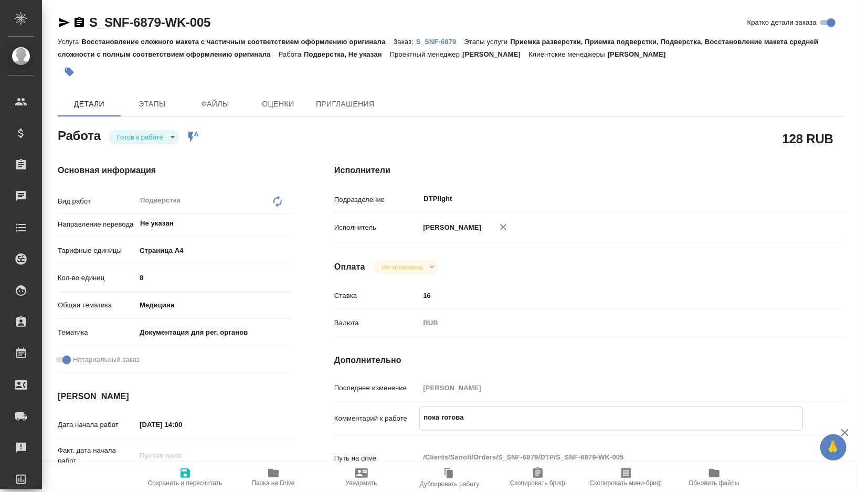
type textarea "x"
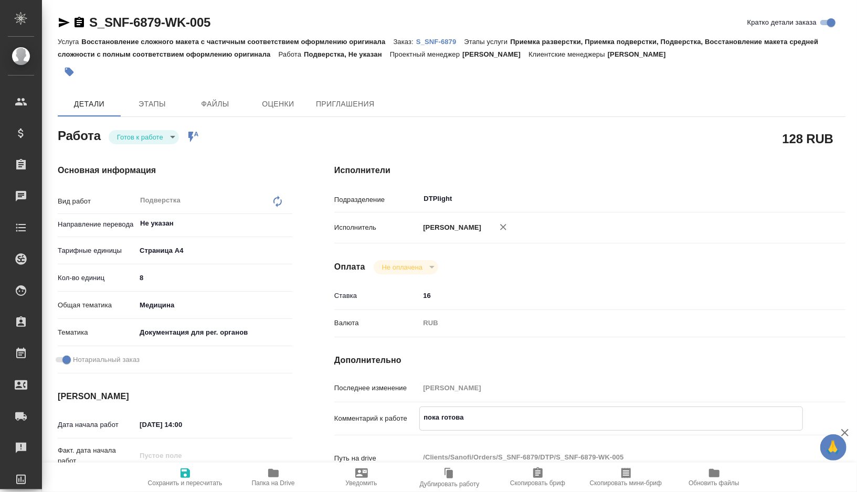
type textarea "пока готова"
type textarea "x"
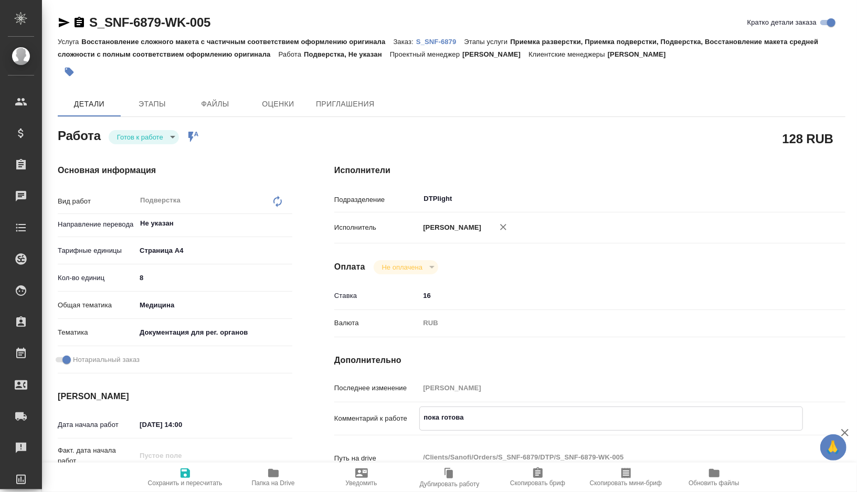
type textarea "x"
type textarea "пока готов"
type textarea "x"
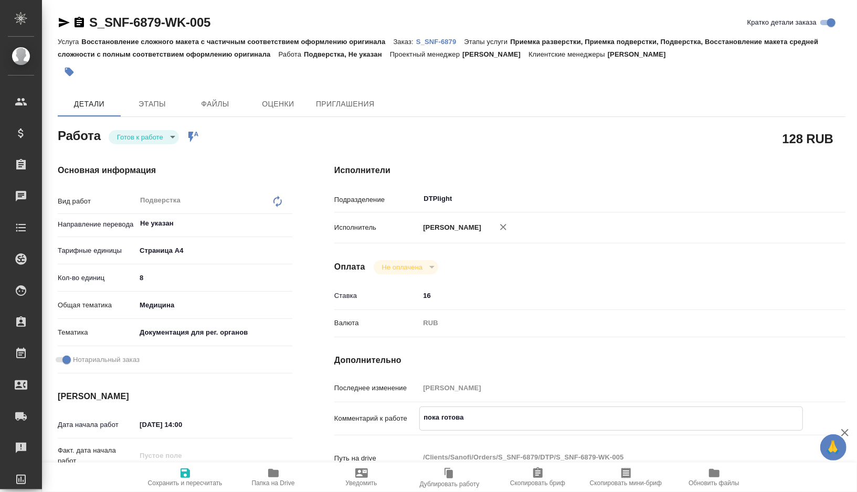
type textarea "x"
type textarea "пока готово"
type textarea "x"
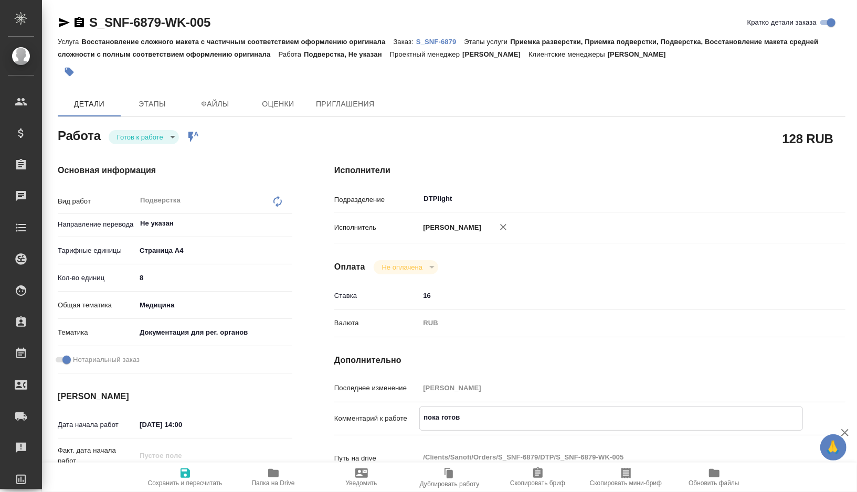
type textarea "x"
type textarea "пока готово"
type textarea "x"
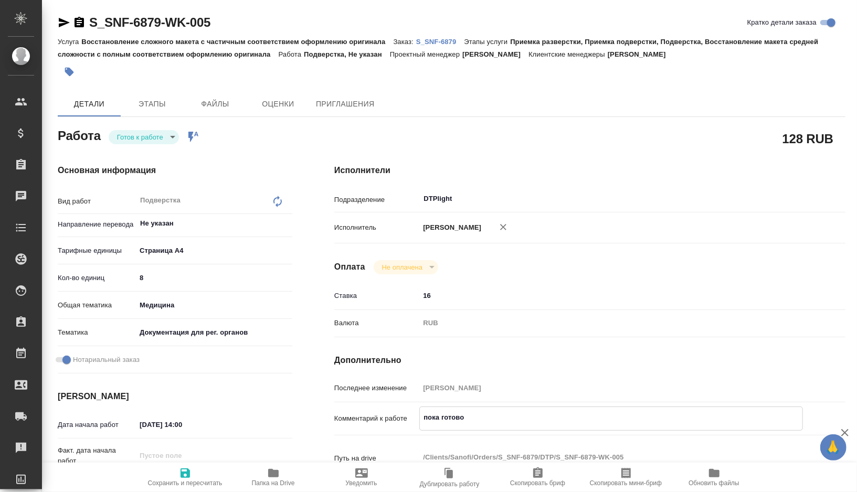
type textarea "x"
type textarea "пока готово 2"
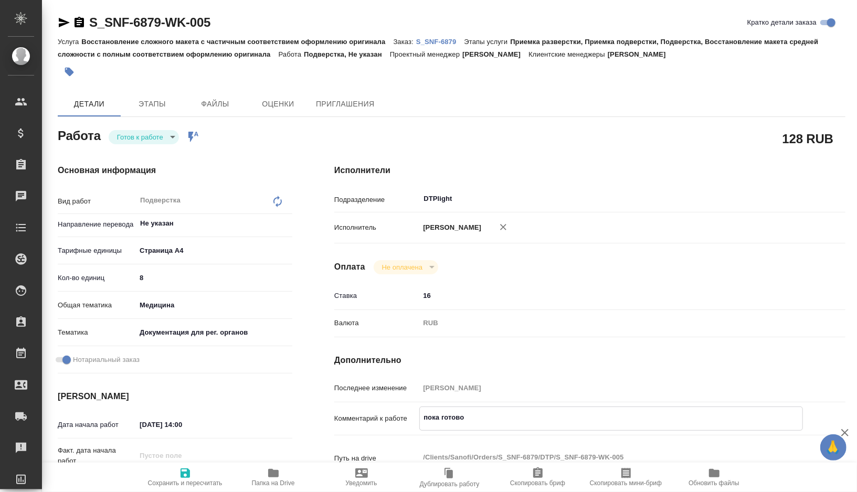
type textarea "x"
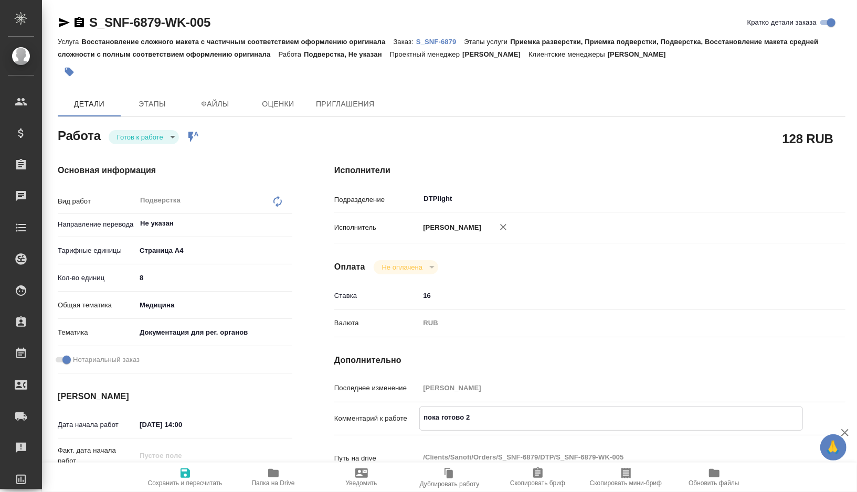
type textarea "пока готово 2"
type textarea "x"
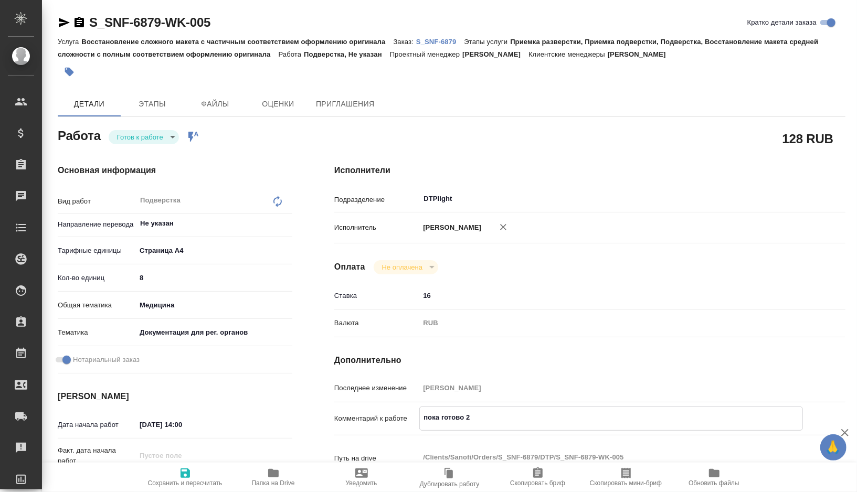
type textarea "x"
type textarea "пока готово 2 ф"
type textarea "x"
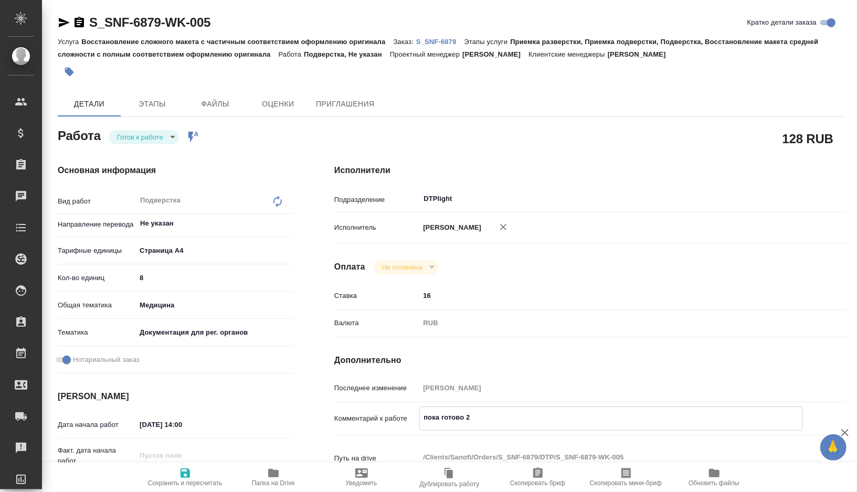
type textarea "x"
type textarea "пока готово 2 фа"
type textarea "x"
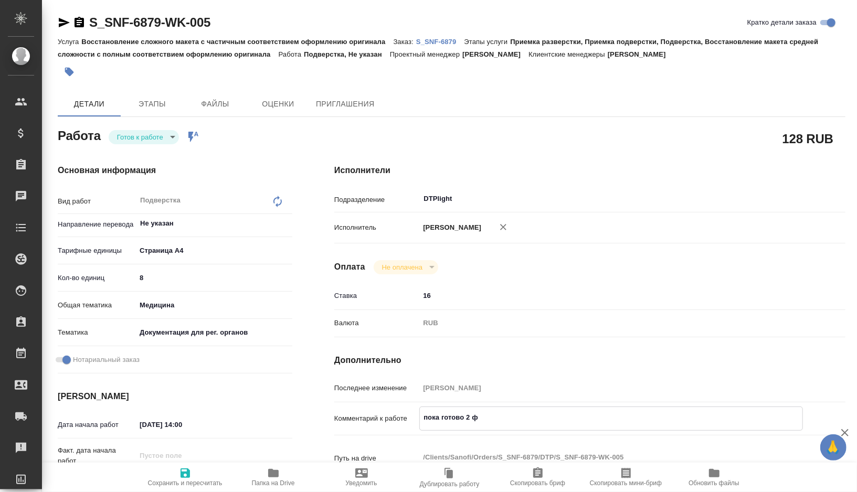
type textarea "x"
type textarea "пока готово 2 фай"
type textarea "x"
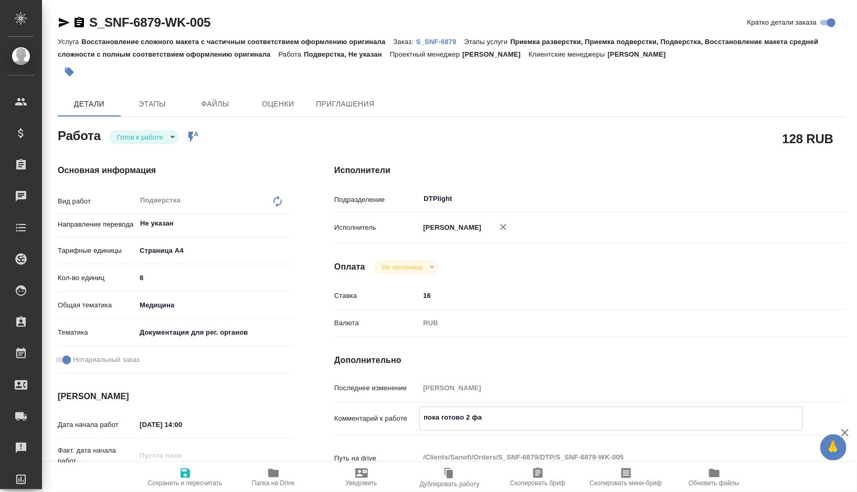
type textarea "x"
type textarea "пока готово 2 файл"
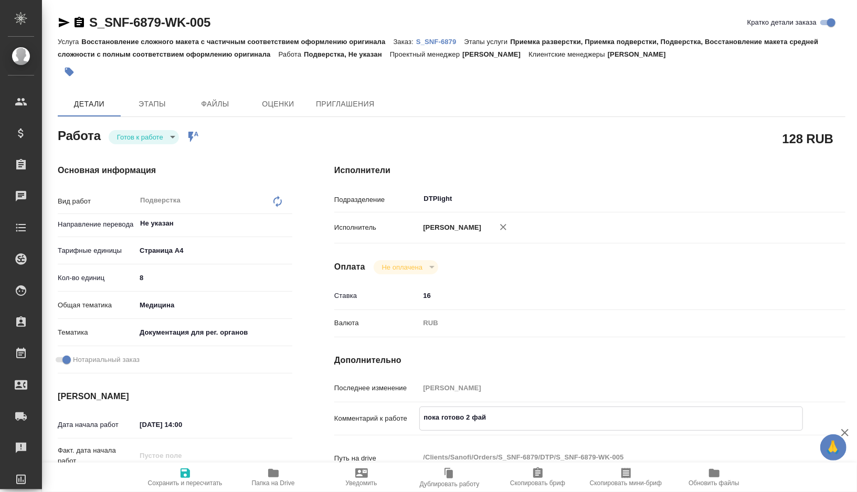
type textarea "x"
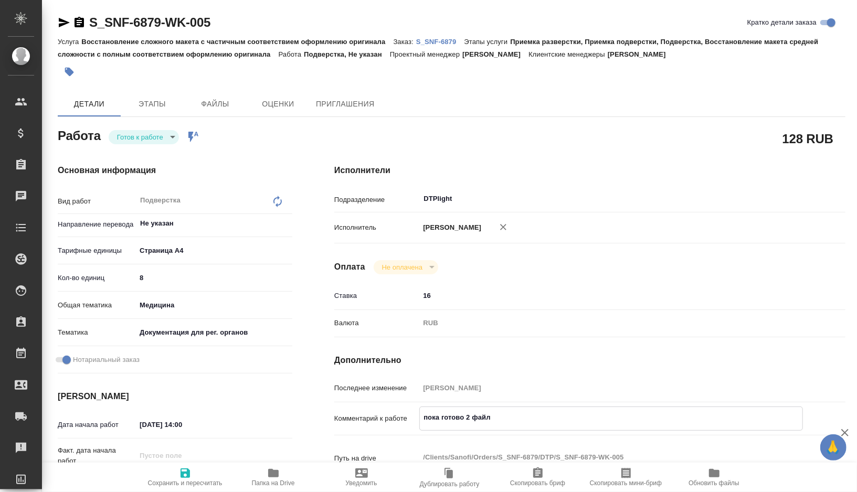
type textarea "пока готово 2 файла"
type textarea "x"
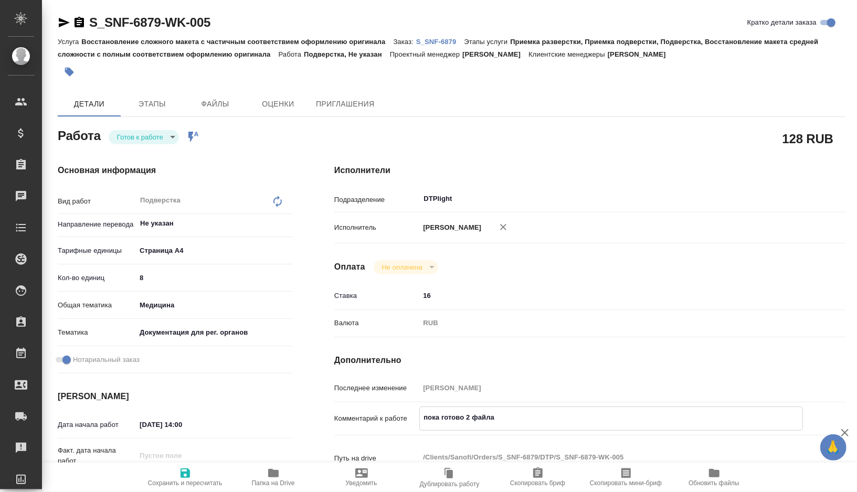
type textarea "x"
type textarea "пока готово 2 файла,"
type textarea "x"
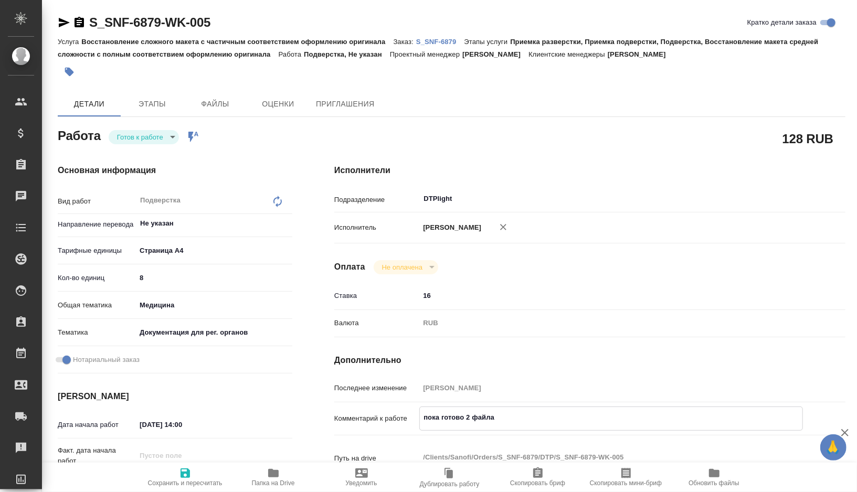
type textarea "x"
type textarea "пока готово 2 файла,"
type textarea "x"
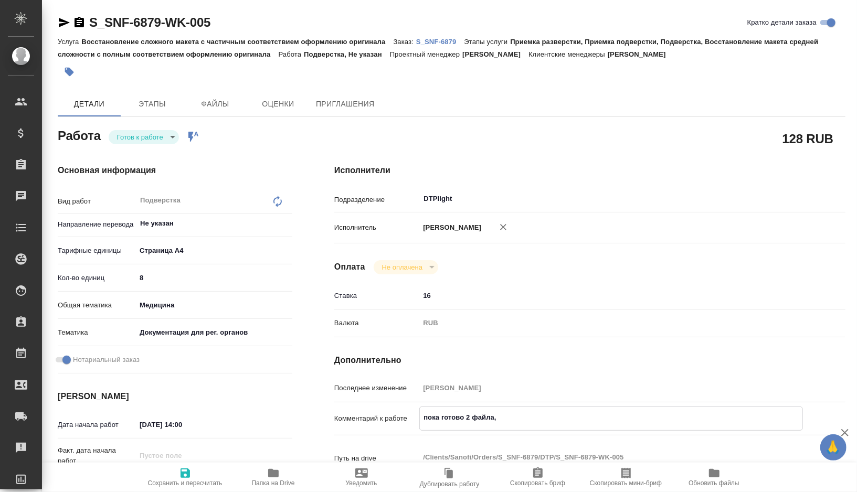
type textarea "x"
type textarea "пока готово 2 файла, т"
type textarea "x"
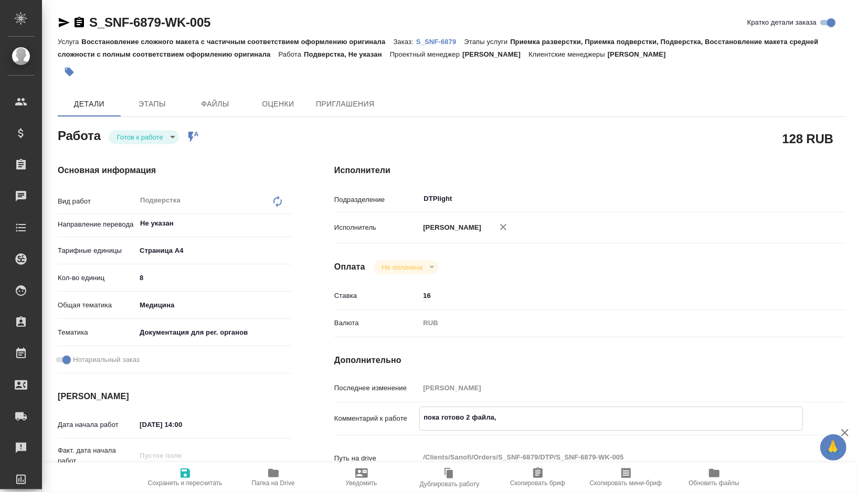
type textarea "x"
type textarea "пока готово 2 файла, тр"
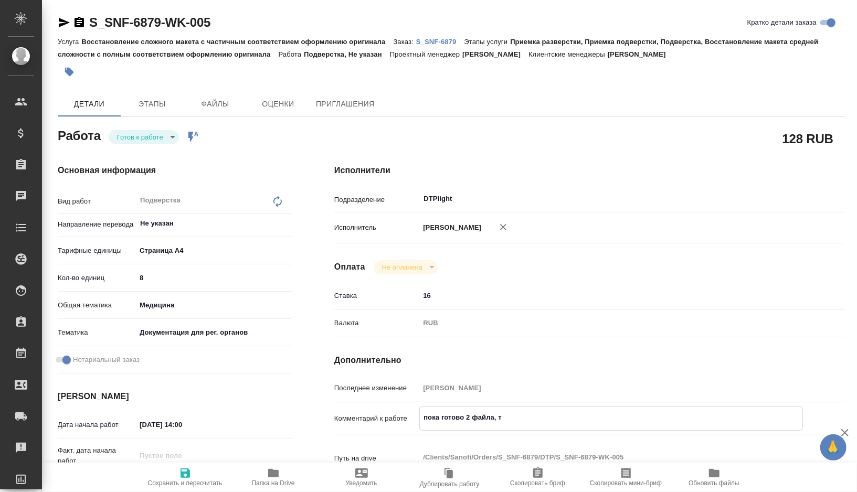
type textarea "x"
click at [184, 473] on icon "button" at bounding box center [184, 472] width 9 height 9
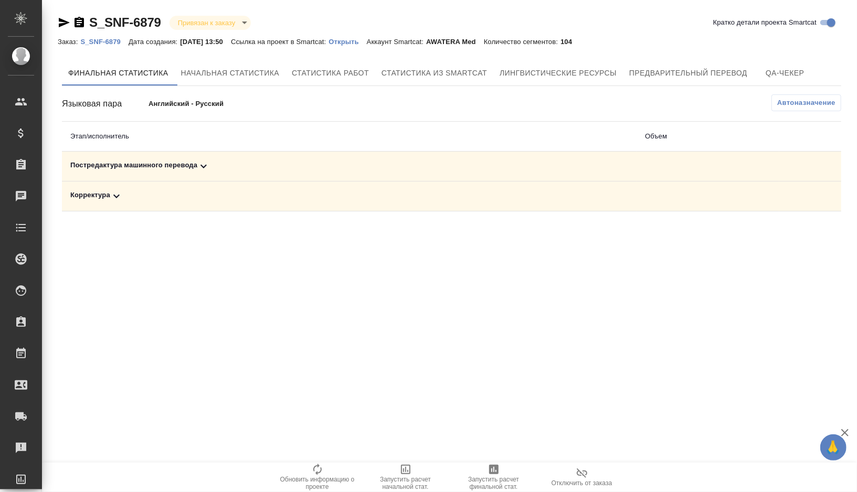
click at [241, 166] on div "Постредактура машинного перевода" at bounding box center [349, 166] width 558 height 13
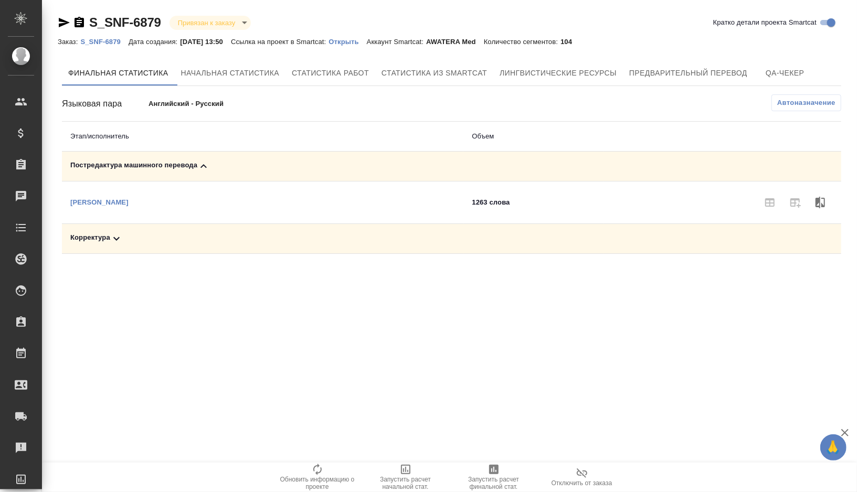
click at [493, 476] on span "Запустить расчет финальной стат." at bounding box center [494, 483] width 76 height 15
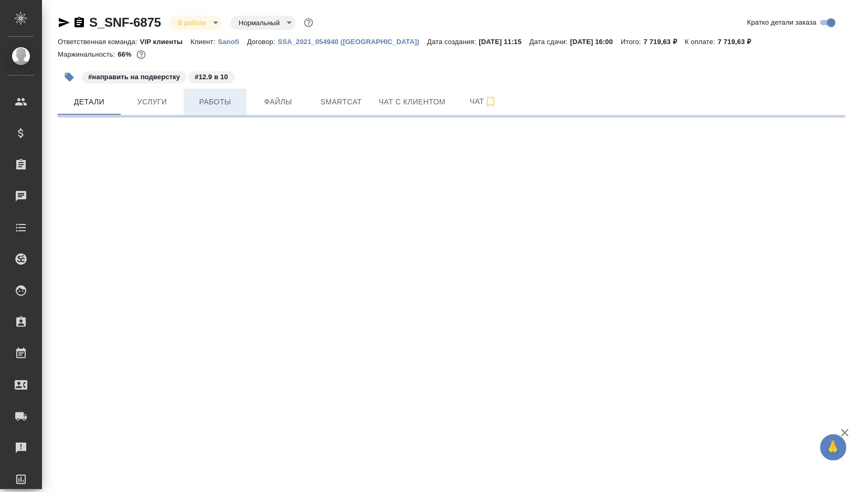
click at [219, 101] on span "Работы" at bounding box center [215, 101] width 50 height 13
select select "RU"
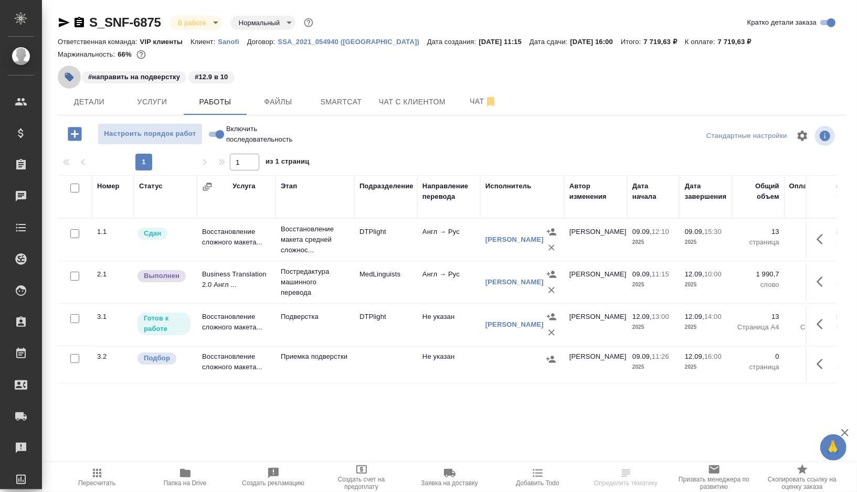
click at [59, 74] on button "button" at bounding box center [69, 77] width 23 height 23
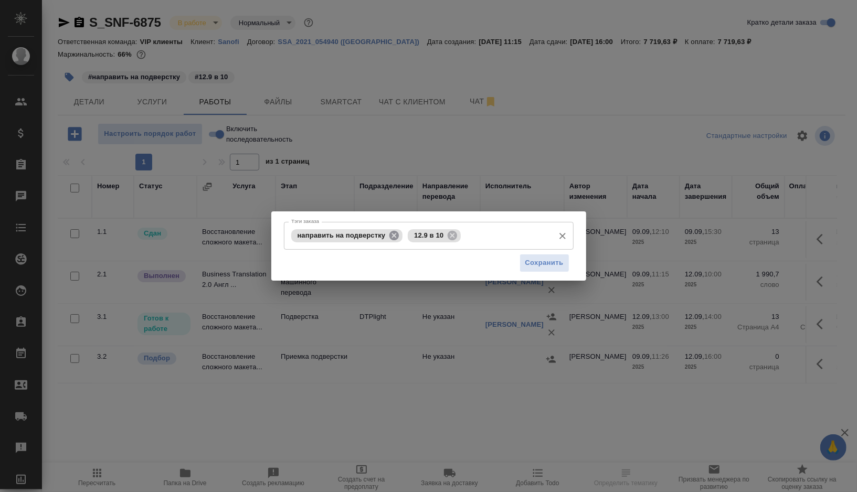
click at [398, 231] on icon at bounding box center [394, 236] width 12 height 12
click at [332, 237] on icon at bounding box center [334, 234] width 9 height 9
click at [332, 237] on input "Тэги заказа" at bounding box center [419, 236] width 260 height 18
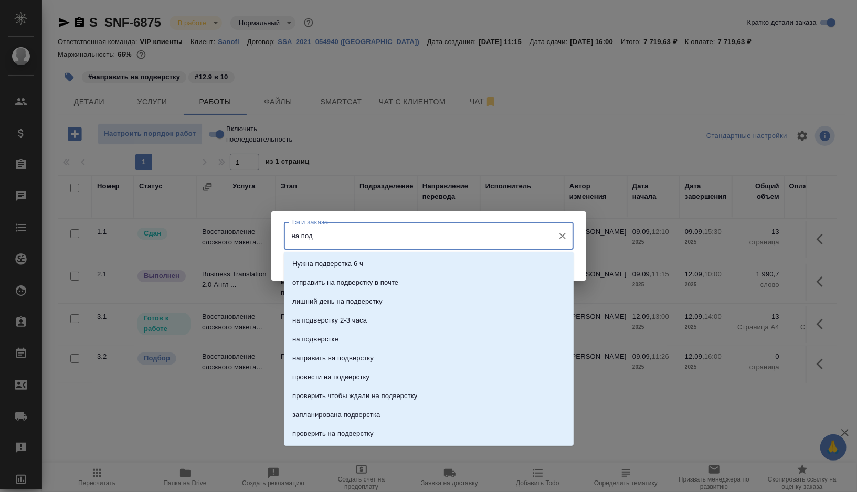
type input "на подв"
click at [307, 336] on p "на подверстке" at bounding box center [315, 339] width 46 height 10
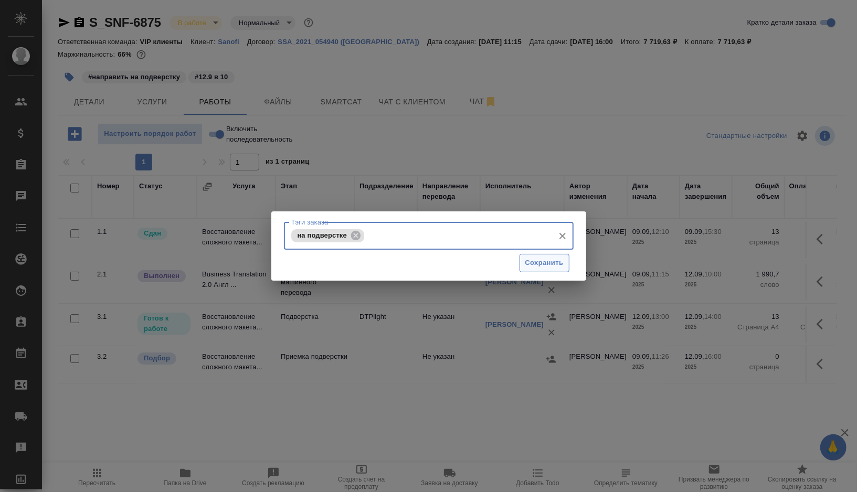
click at [542, 264] on span "Сохранить" at bounding box center [544, 263] width 38 height 12
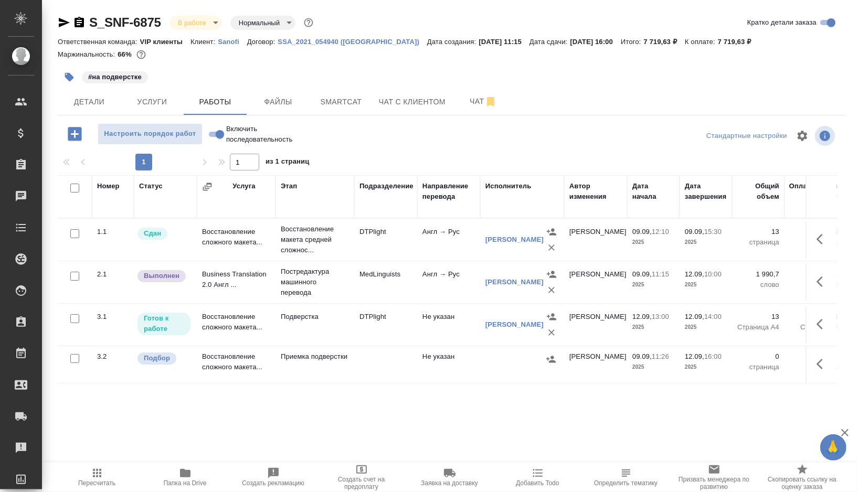
click at [403, 328] on td "DTPlight" at bounding box center [385, 324] width 63 height 37
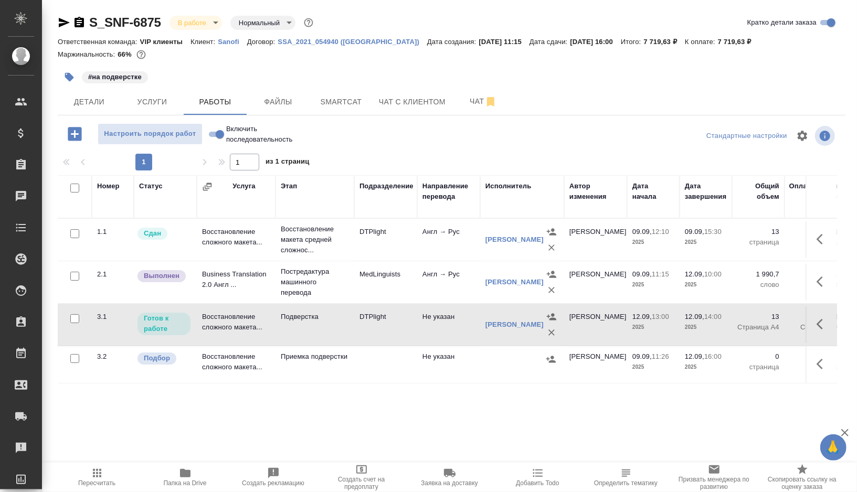
click at [403, 328] on td "DTPlight" at bounding box center [385, 324] width 63 height 37
click at [350, 101] on span "Smartcat" at bounding box center [341, 101] width 50 height 13
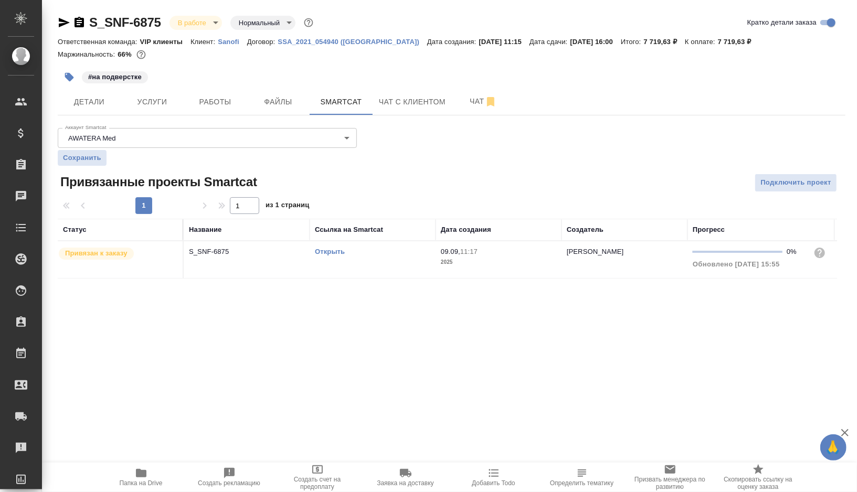
click at [382, 261] on td "Открыть" at bounding box center [373, 259] width 126 height 37
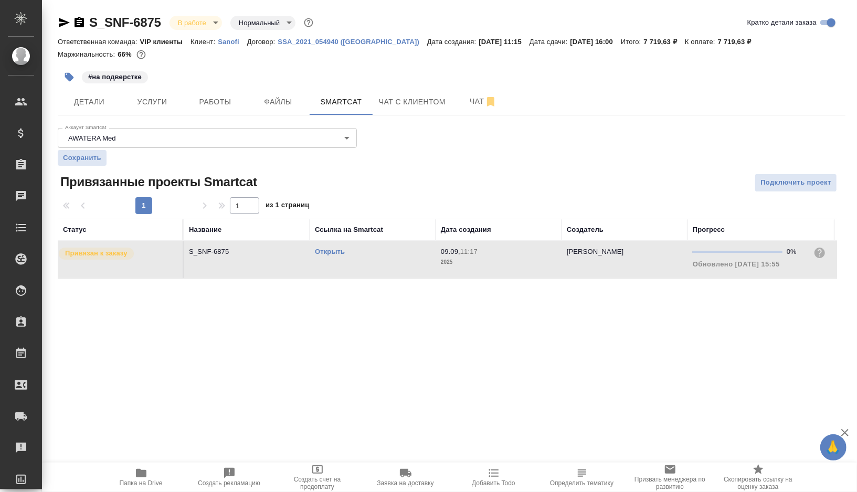
click at [382, 261] on td "Открыть" at bounding box center [373, 259] width 126 height 37
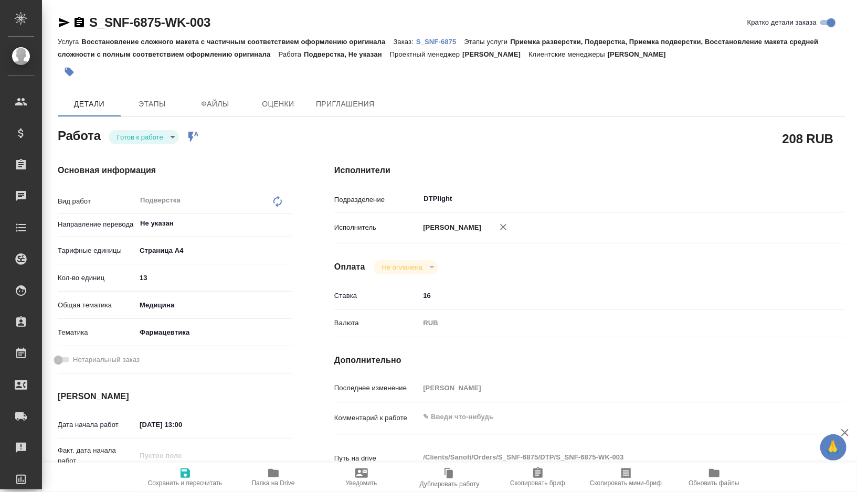
type textarea "x"
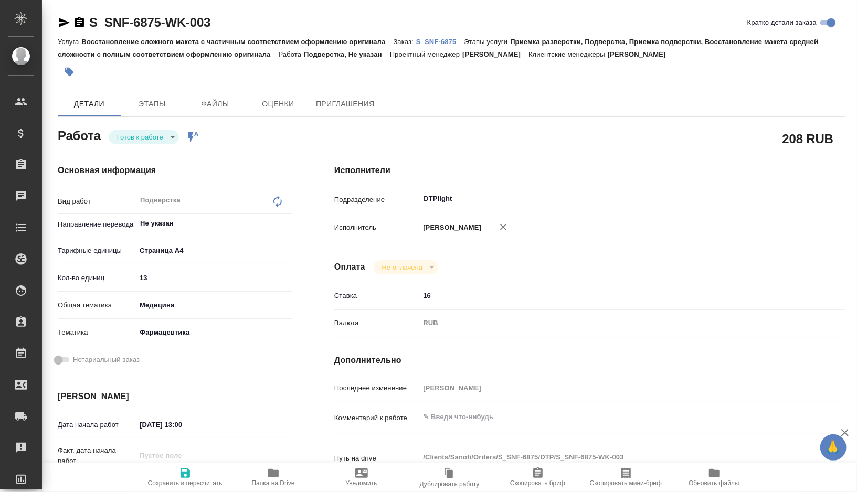
type textarea "x"
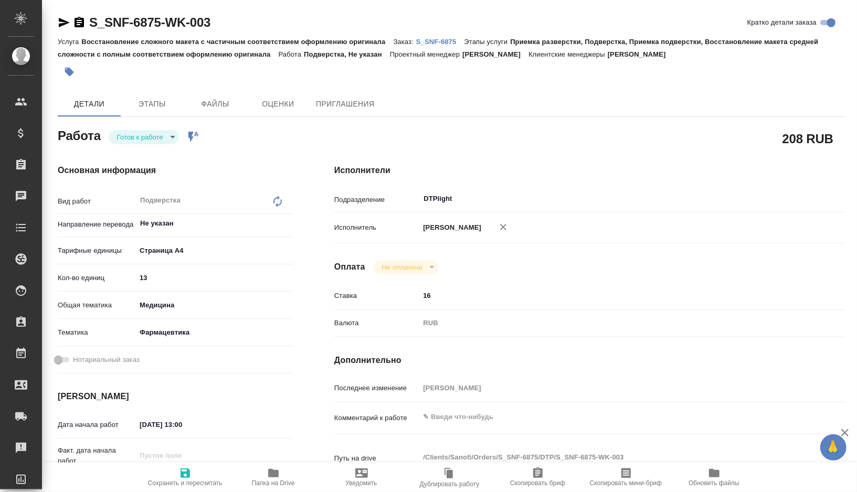
type textarea "x"
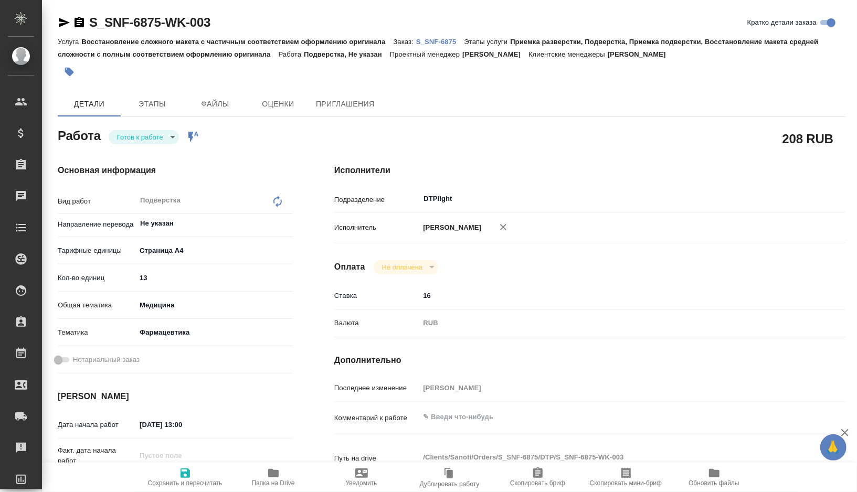
click at [269, 475] on icon "button" at bounding box center [273, 473] width 10 height 8
type textarea "x"
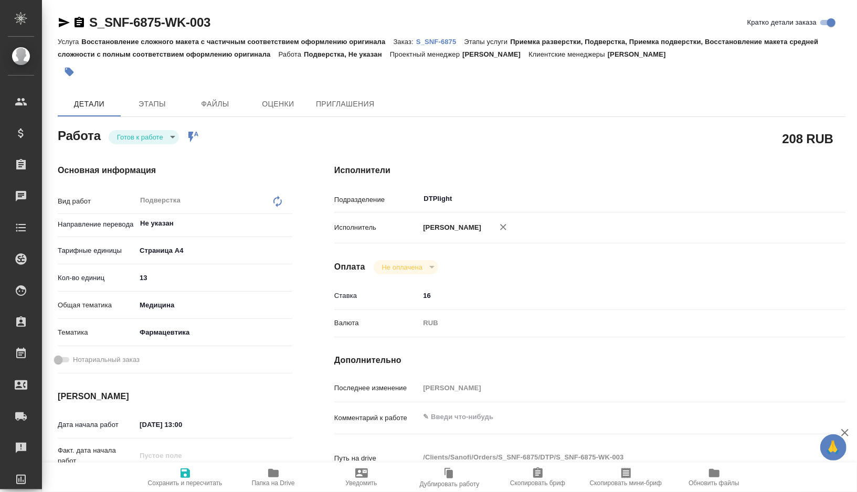
type textarea "x"
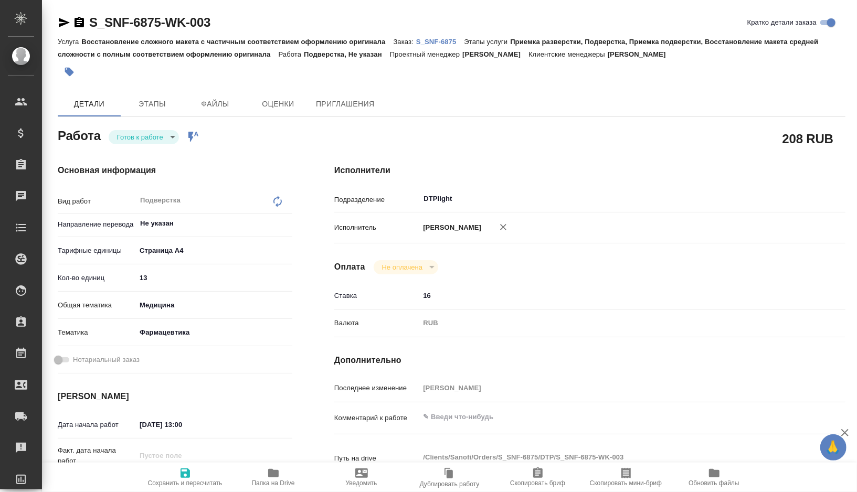
type textarea "x"
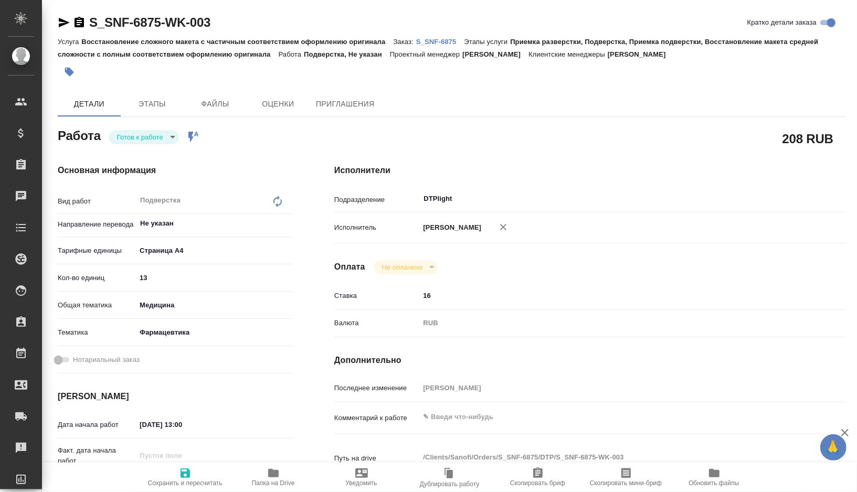
type textarea "x"
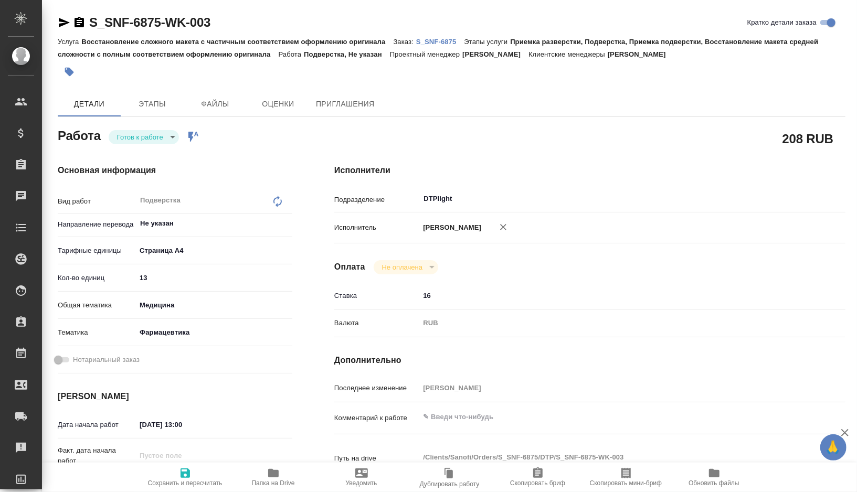
type textarea "x"
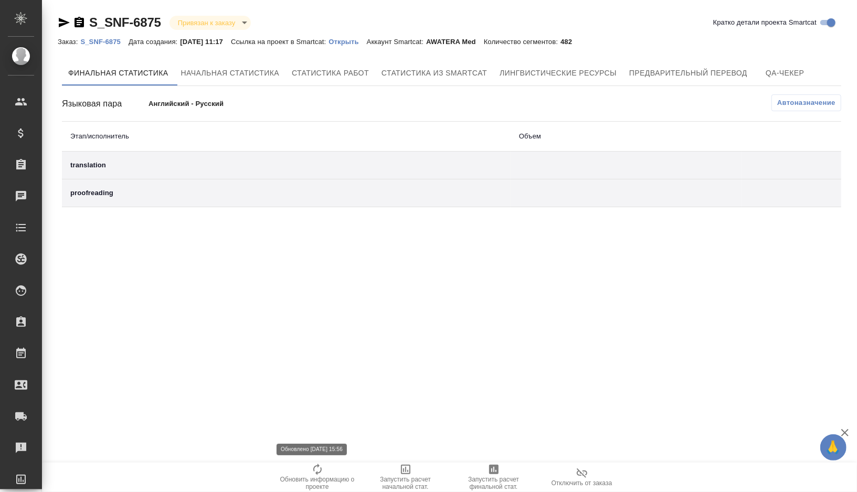
click at [317, 472] on icon "button" at bounding box center [317, 469] width 13 height 13
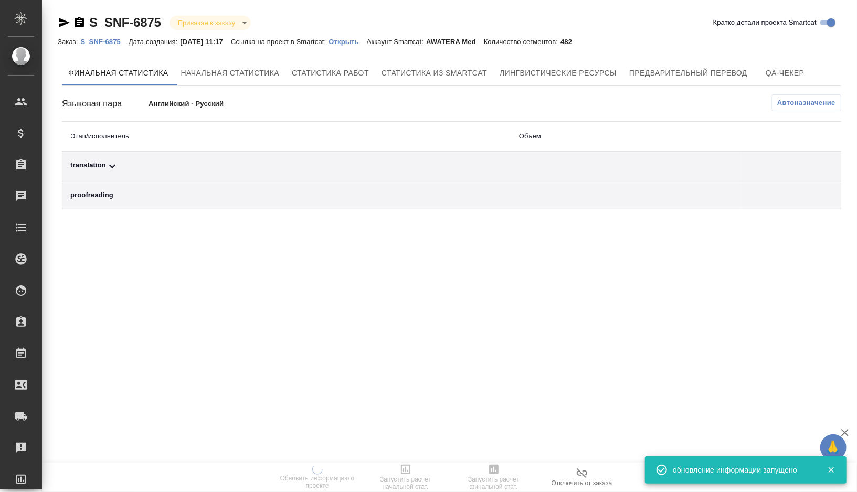
click at [172, 164] on div "translation" at bounding box center [286, 166] width 432 height 13
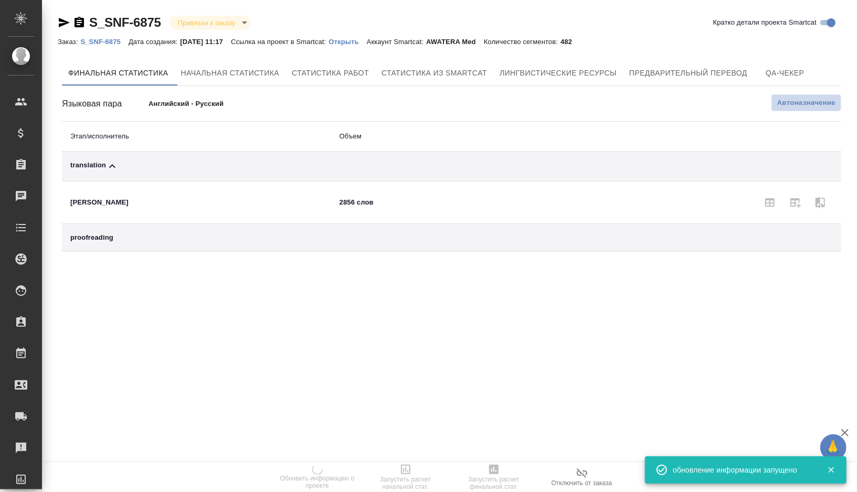
click at [785, 106] on span "Автоназначение" at bounding box center [806, 103] width 58 height 10
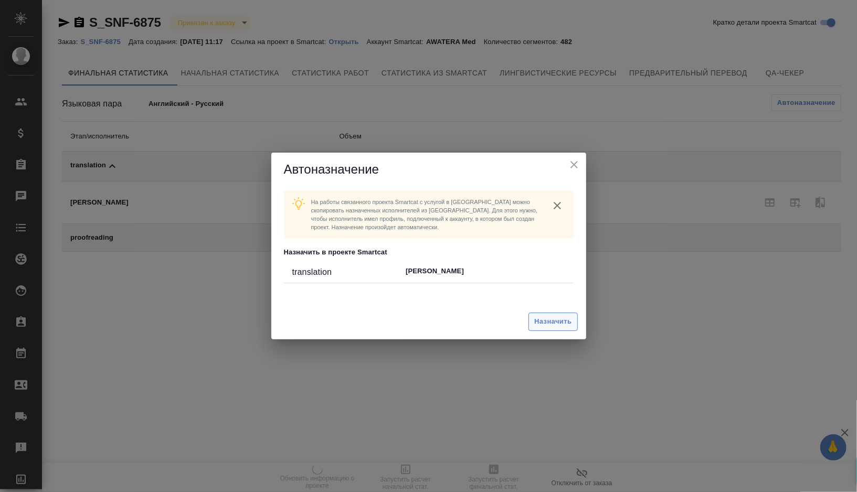
click at [558, 322] on span "Назначить" at bounding box center [552, 322] width 37 height 12
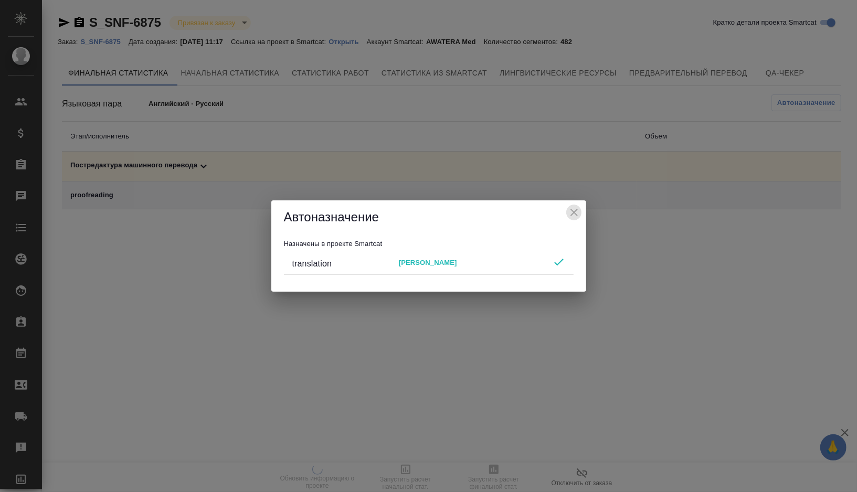
click at [572, 208] on icon "close" at bounding box center [574, 212] width 13 height 13
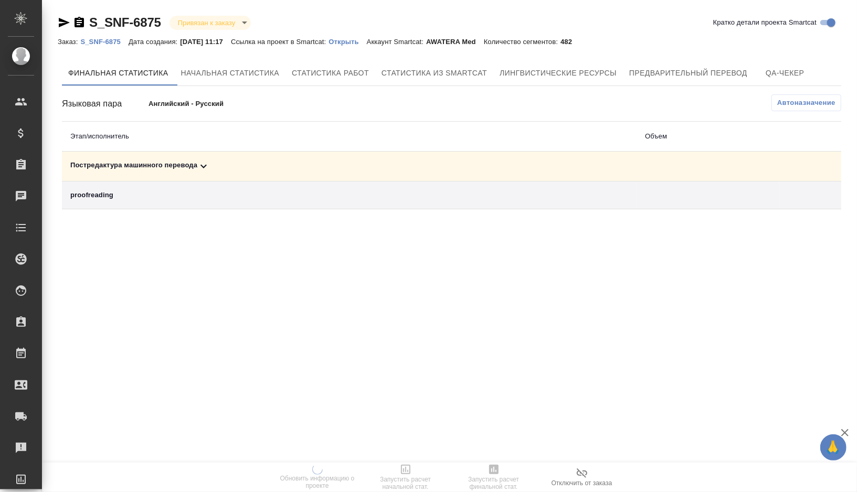
click at [285, 171] on div "Постредактура машинного перевода" at bounding box center [349, 166] width 558 height 13
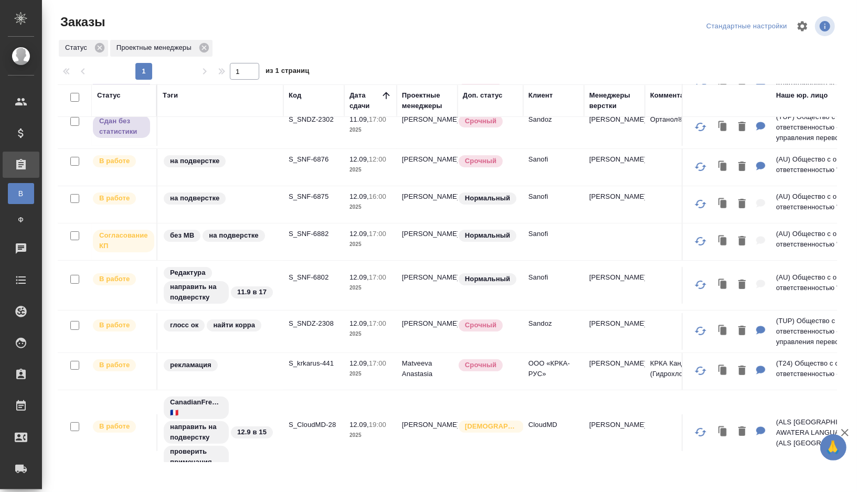
scroll to position [59, 0]
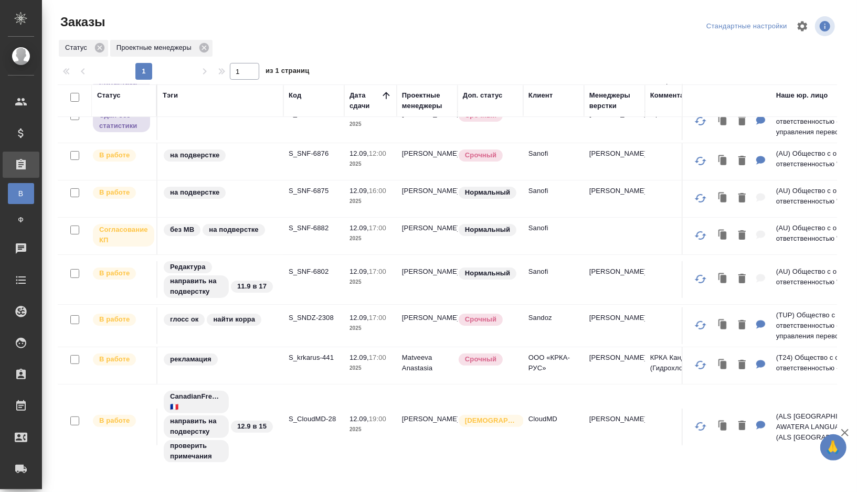
click at [302, 281] on td "S_SNF-6802" at bounding box center [313, 279] width 61 height 37
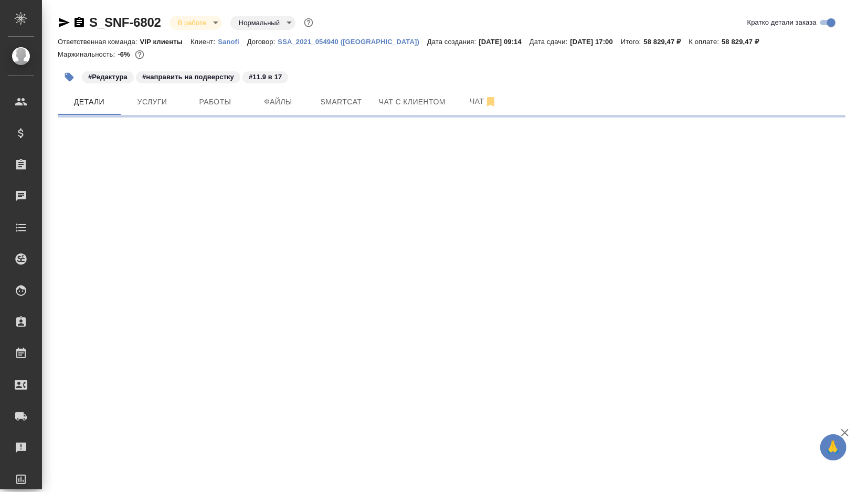
select select "RU"
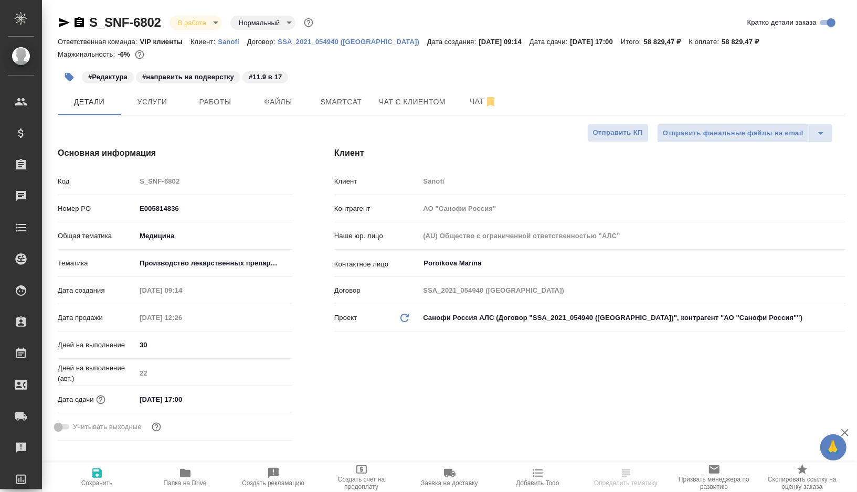
type textarea "x"
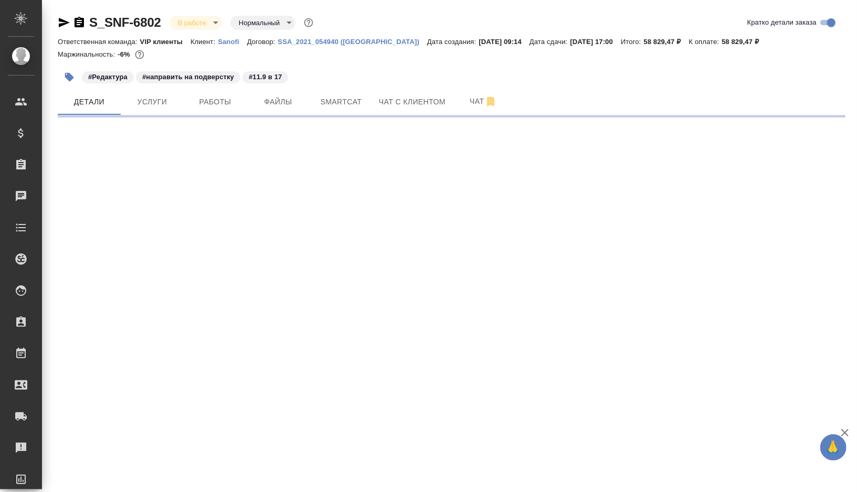
select select "RU"
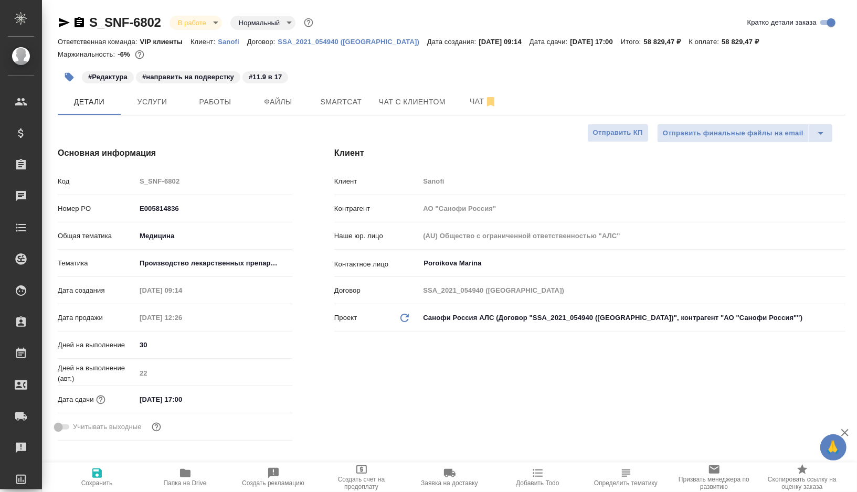
type textarea "x"
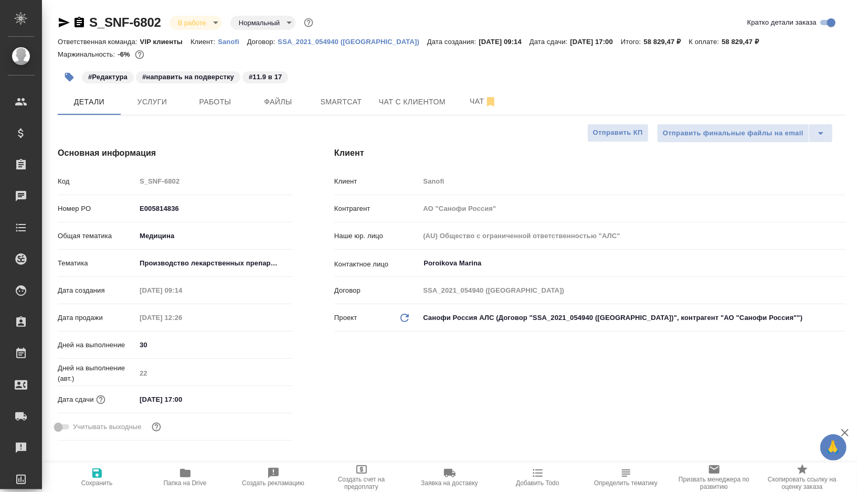
type textarea "x"
